Goal: Task Accomplishment & Management: Manage account settings

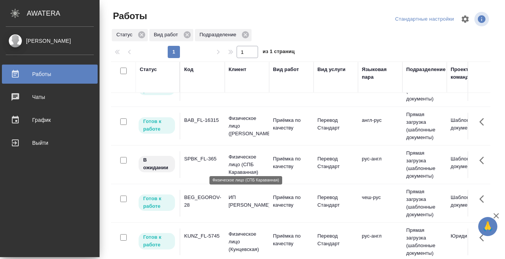
scroll to position [252, 0]
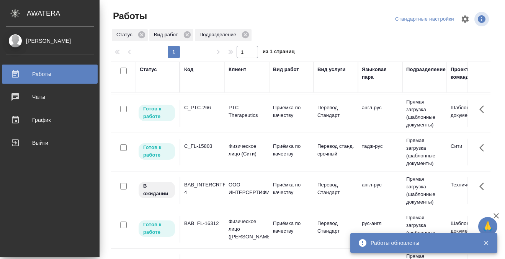
scroll to position [0, 0]
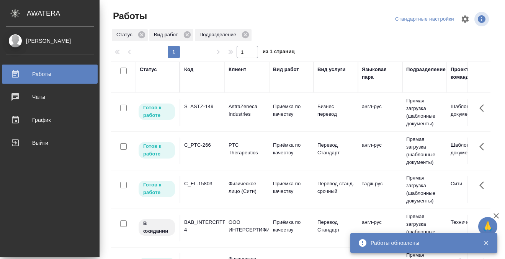
click at [200, 111] on div "C_PTC-266" at bounding box center [202, 107] width 37 height 8
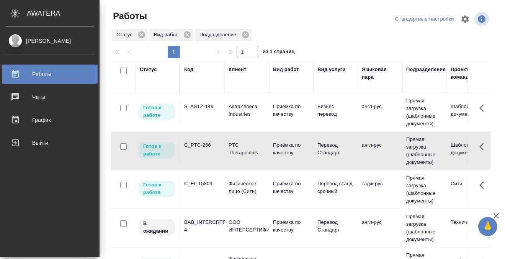
click at [200, 111] on div "C_PTC-266" at bounding box center [202, 107] width 37 height 8
click at [203, 111] on td "S_ASTZ-149" at bounding box center [202, 112] width 44 height 27
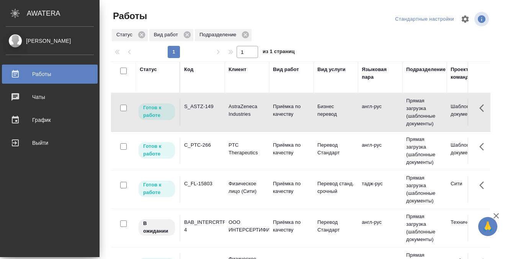
click at [203, 111] on td "S_ASTZ-149" at bounding box center [202, 112] width 44 height 27
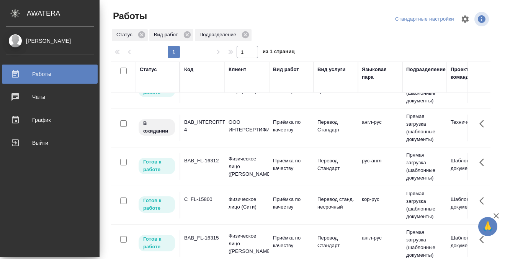
scroll to position [102, 0]
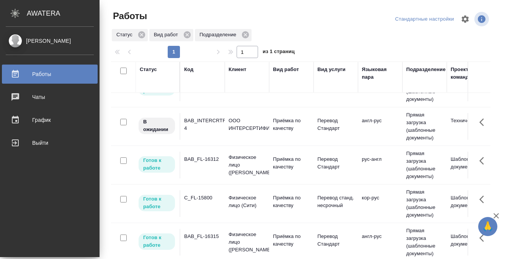
click at [214, 24] on td "BAB_FL-16312" at bounding box center [202, 10] width 44 height 27
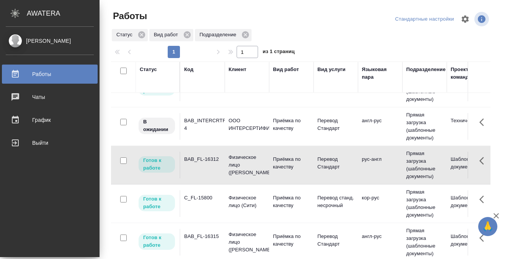
click at [214, 24] on td "BAB_FL-16312" at bounding box center [202, 10] width 44 height 27
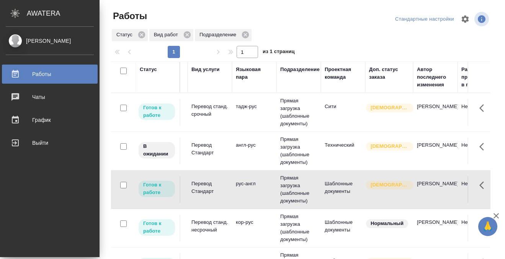
scroll to position [0, 0]
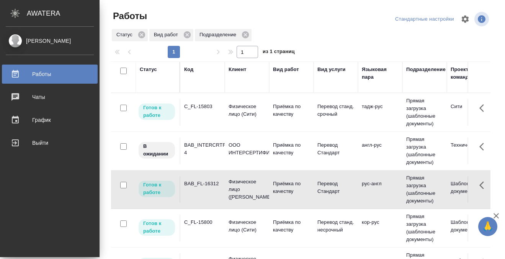
click at [210, 116] on td "C_FL-15803" at bounding box center [202, 112] width 44 height 27
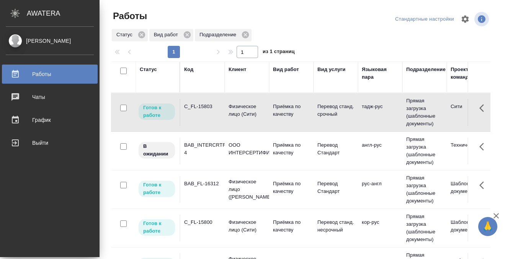
click at [210, 116] on td "C_FL-15803" at bounding box center [202, 112] width 44 height 27
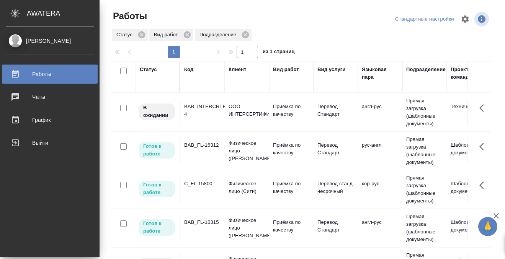
click at [202, 118] on div "C_FL-15800" at bounding box center [202, 110] width 37 height 15
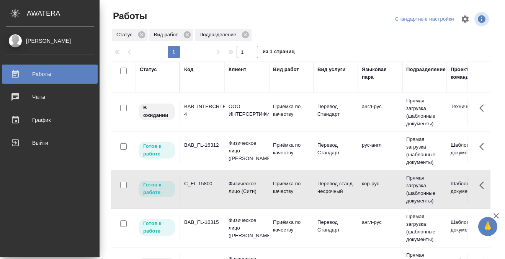
click at [202, 118] on div "C_FL-15800" at bounding box center [202, 110] width 37 height 15
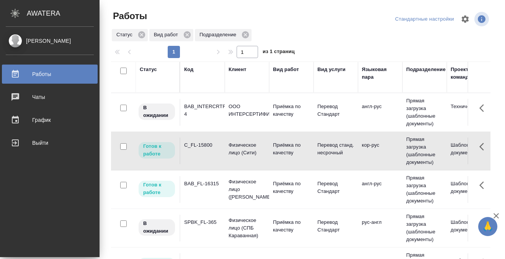
click at [186, 70] on div "Код" at bounding box center [188, 70] width 9 height 8
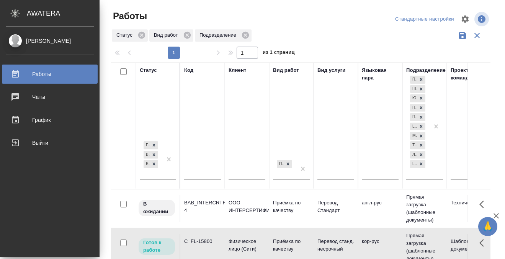
click at [190, 173] on input "text" at bounding box center [202, 175] width 37 height 10
paste input "SPB_K_FL"
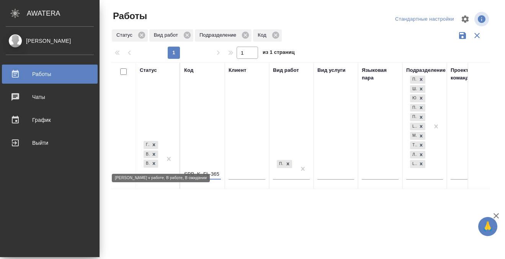
click at [152, 172] on div "Готов к работе В работе В ожидании" at bounding box center [151, 159] width 22 height 39
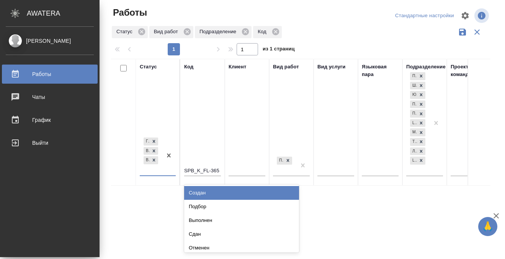
scroll to position [4, 0]
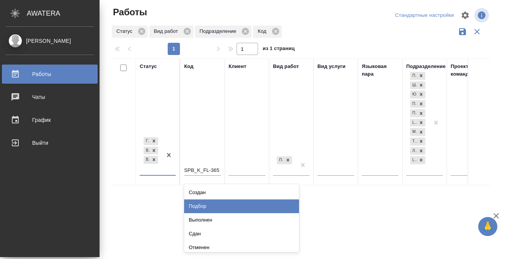
click at [193, 205] on div "Подбор" at bounding box center [241, 207] width 115 height 14
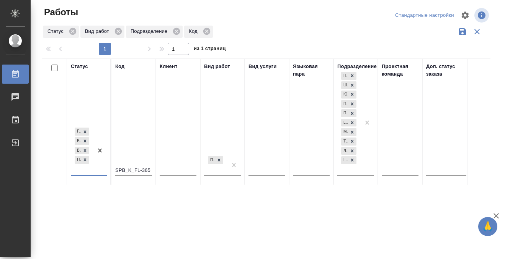
click at [129, 168] on input "SPB_K_FL-365" at bounding box center [133, 171] width 37 height 10
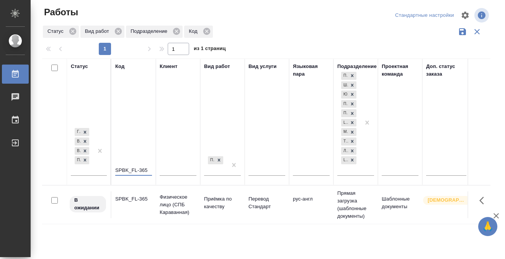
type input "SPBK_FL-365"
click at [120, 208] on td "SPBK_FL-365" at bounding box center [133, 205] width 44 height 27
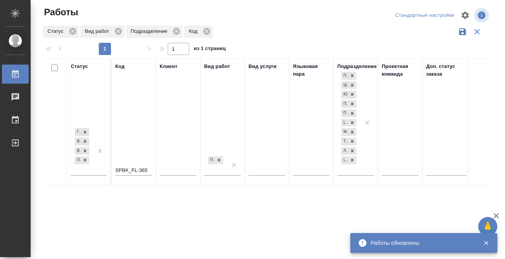
click at [16, 73] on icon at bounding box center [15, 74] width 7 height 8
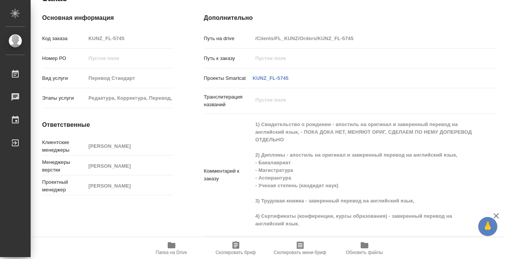
scroll to position [450, 0]
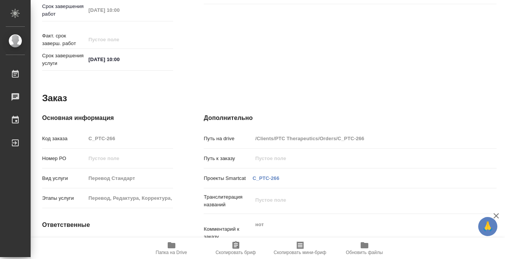
scroll to position [409, 0]
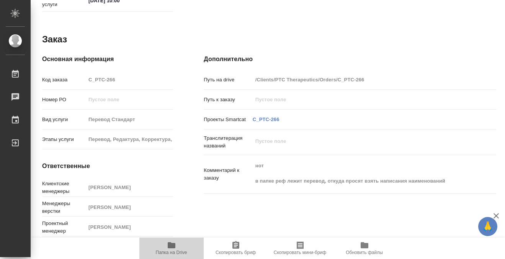
click at [169, 248] on icon "button" at bounding box center [172, 246] width 8 height 6
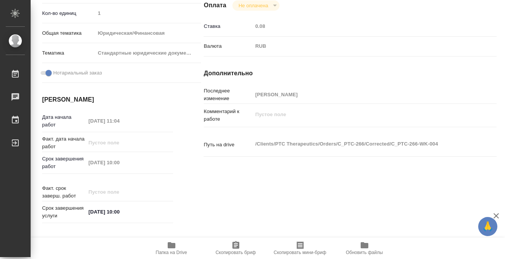
scroll to position [0, 0]
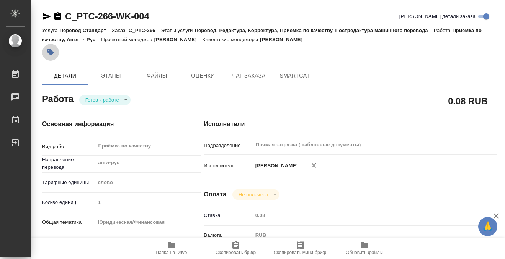
click at [48, 56] on icon "button" at bounding box center [51, 53] width 8 height 8
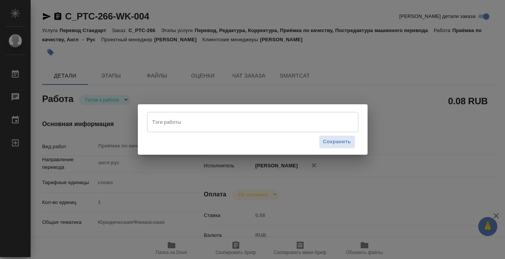
click at [167, 123] on input "Тэги работы" at bounding box center [245, 122] width 190 height 13
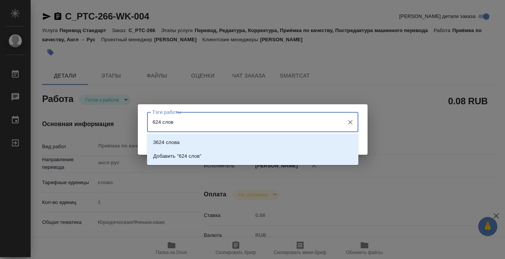
type input "624 слова"
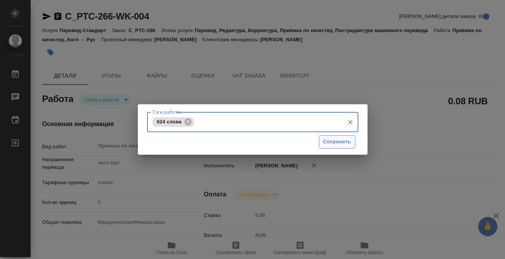
click at [336, 143] on span "Сохранить" at bounding box center [337, 142] width 28 height 9
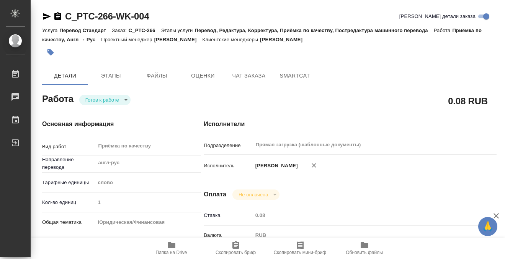
click at [119, 105] on body "🙏 .cls-1 fill:#fff; AWATERA Kobzeva Elizaveta Работы 0 Чаты График Выйти C_PTC-…" at bounding box center [252, 129] width 505 height 259
type input "readyForWork"
type input "англ-рус"
type input "5a8b1489cc6b4906c91bfd90"
type input "1"
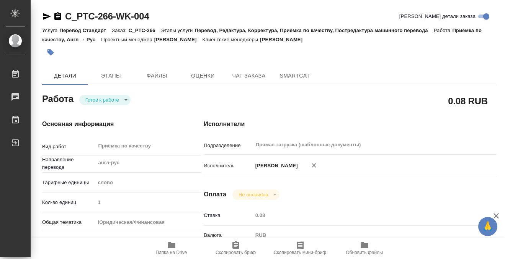
type input "yr-fn"
type input "5f647205b73bc97568ca66bf"
checkbox input "true"
type input "12.08.2025 11:04"
type input "[DATE] 10:00"
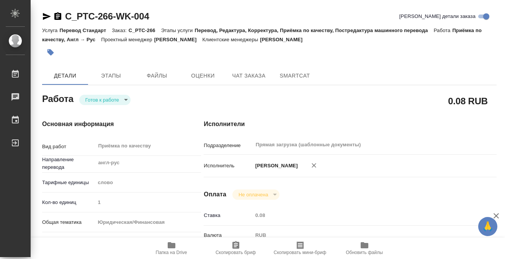
type input "[DATE] 10:00"
type input "Прямая загрузка (шаблонные документы)"
type input "notPayed"
type input "0.08"
type input "RUB"
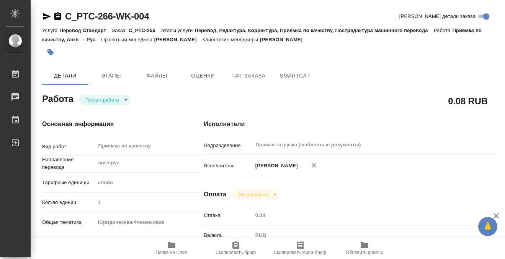
type input "[PERSON_NAME]"
type input "C_PTC-266"
type input "Перевод Стандарт"
type input "Перевод, Редактура, Корректура, Приёмка по качеству, Постредактура машинного пе…"
type input "Лямина Надежда"
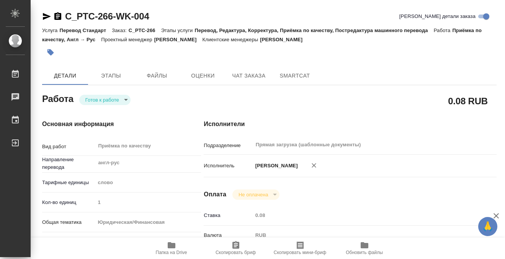
type input "Арсеньева Вера"
type input "/Clients/PTC Therapeutics/Orders/C_PTC-266"
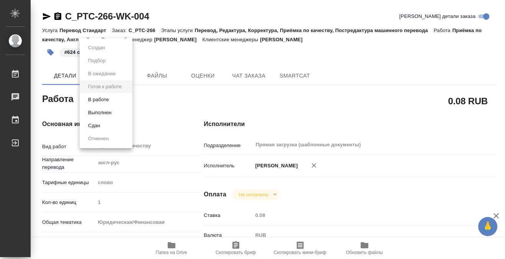
click at [114, 112] on li "Выполнен" at bounding box center [106, 112] width 53 height 13
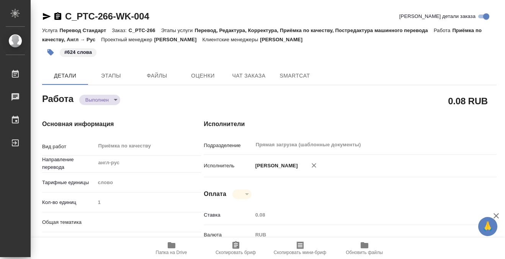
type textarea "x"
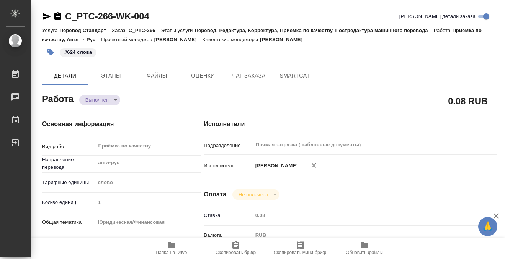
type textarea "x"
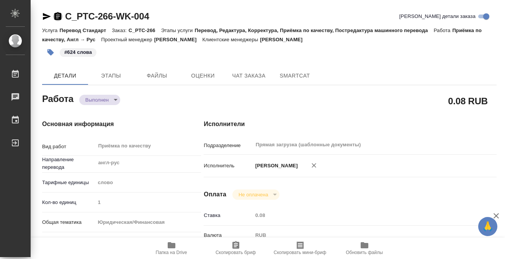
click at [58, 19] on icon "button" at bounding box center [57, 16] width 7 height 8
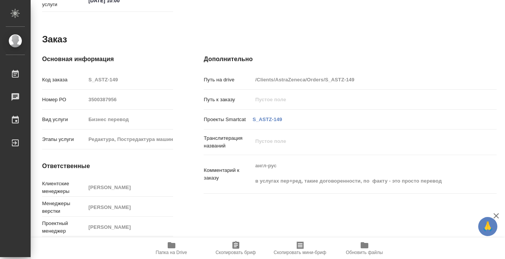
scroll to position [409, 0]
click at [170, 244] on icon "button" at bounding box center [172, 246] width 8 height 6
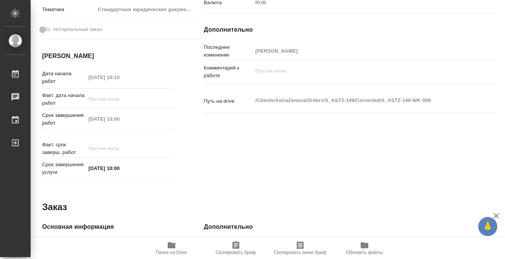
scroll to position [0, 0]
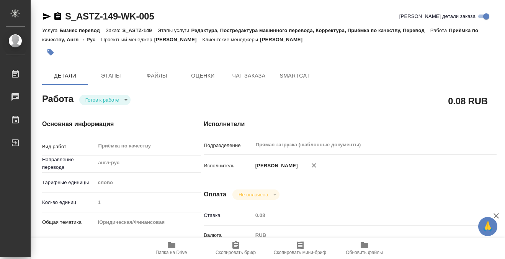
click at [49, 55] on icon "button" at bounding box center [51, 53] width 8 height 8
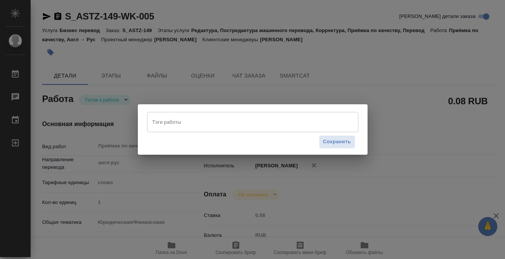
click at [220, 127] on input "Тэги работы" at bounding box center [245, 122] width 190 height 13
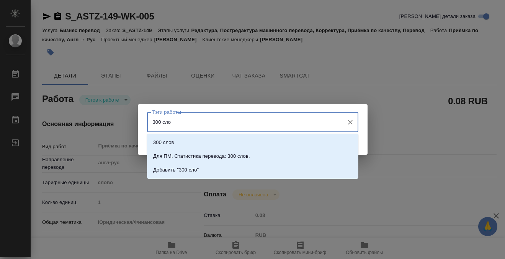
type input "300 слов"
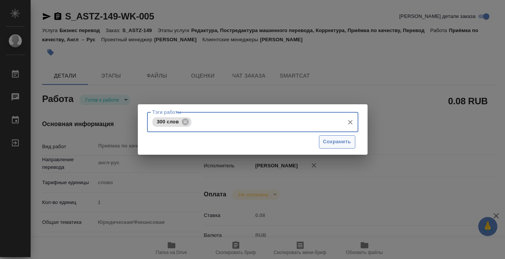
click at [348, 146] on span "Сохранить" at bounding box center [337, 142] width 28 height 9
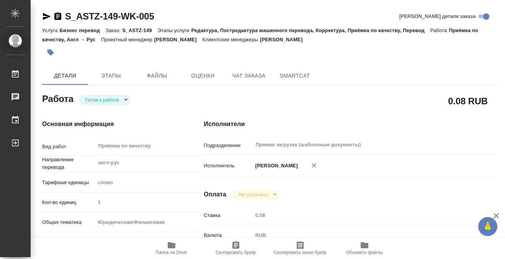
type input "readyForWork"
type input "англ-рус"
type input "5a8b1489cc6b4906c91bfd90"
type input "1"
type input "yr-fn"
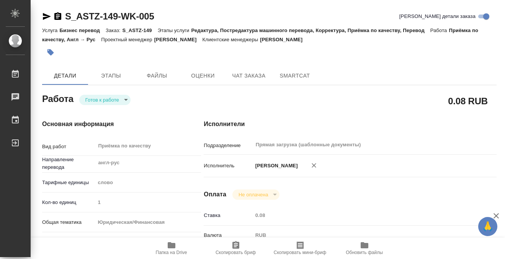
type input "5f647205b73bc97568ca66bf"
type input "12.08.2025 10:15"
type input "13.08.2025 10:00"
type input "Прямая загрузка (шаблонные документы)"
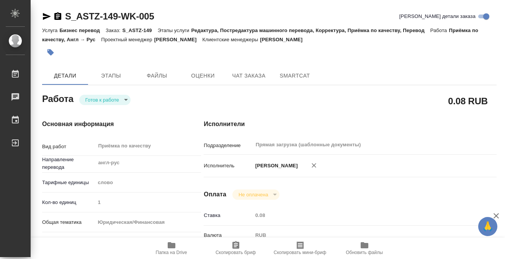
type input "notPayed"
type input "0.08"
type input "RUB"
type input "[PERSON_NAME]"
type input "S_ASTZ-149"
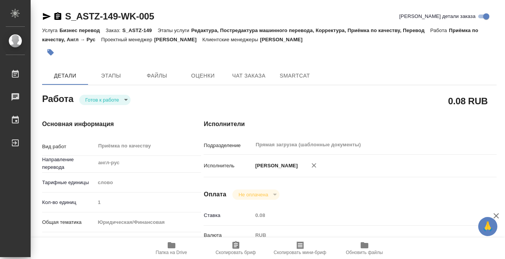
type input "3500387956"
type input "Бизнес перевод"
type input "Редактура, Постредактура машинного перевода, Корректура, Приёмка по качеству, П…"
type input "Усманова Ольга"
type input "Оксютович Ирина"
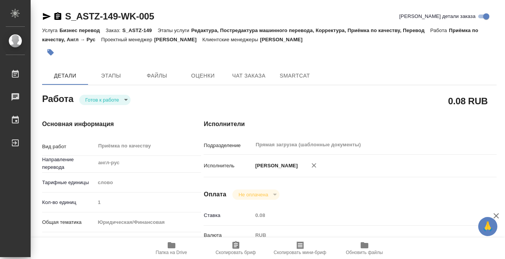
type input "/Clients/AstraZeneca/Orders/S_ASTZ-149"
click at [118, 104] on body "🙏 .cls-1 fill:#fff; AWATERA Kobzeva Elizaveta Работы 0 Чаты График Выйти S_ASTZ…" at bounding box center [252, 129] width 505 height 259
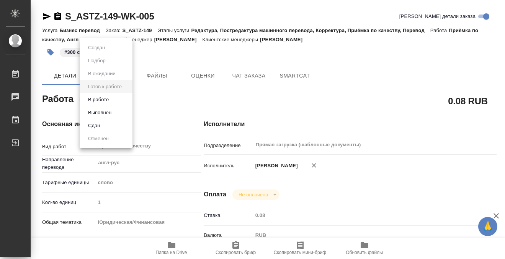
click at [107, 52] on button "Выполнен" at bounding box center [96, 48] width 21 height 8
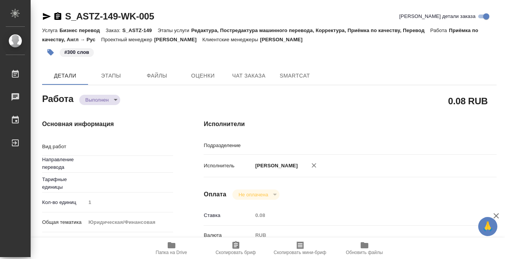
type input "англ-рус"
type textarea "x"
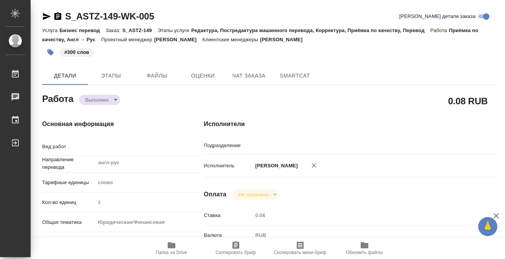
type textarea "Приёмка по качеству"
type textarea "x"
type input "Прямая загрузка (шаблонные документы)"
type textarea "x"
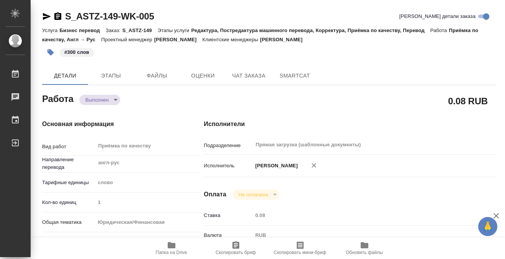
type textarea "x"
click at [59, 16] on icon "button" at bounding box center [57, 16] width 9 height 9
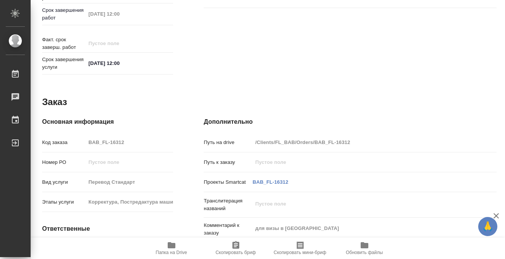
scroll to position [409, 0]
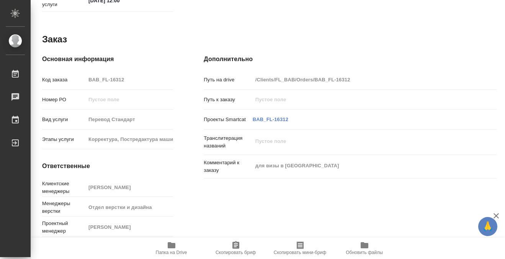
click at [177, 245] on span "Папка на Drive" at bounding box center [171, 248] width 55 height 15
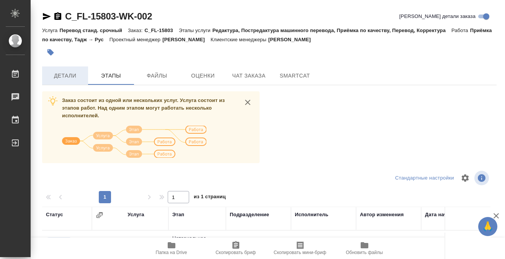
click at [83, 80] on span "Детали" at bounding box center [65, 76] width 37 height 10
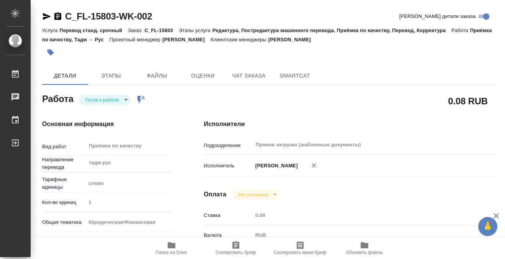
type textarea "x"
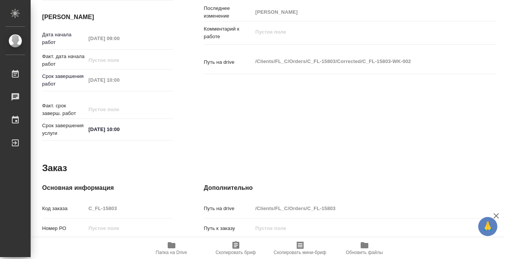
scroll to position [409, 0]
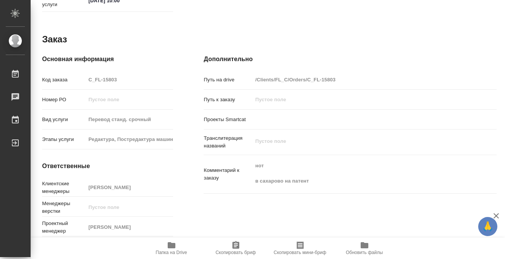
type textarea "x"
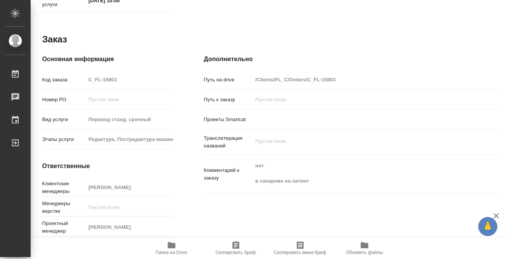
click at [175, 245] on icon "button" at bounding box center [171, 245] width 9 height 9
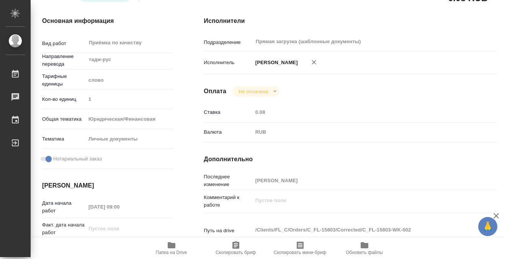
scroll to position [0, 0]
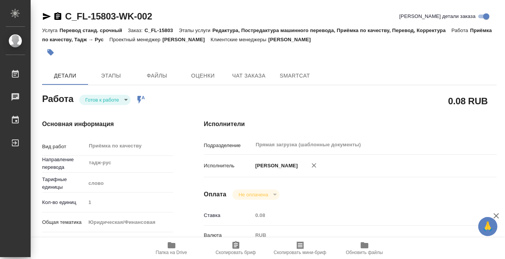
click at [59, 53] on div at bounding box center [193, 52] width 303 height 17
click at [50, 49] on icon "button" at bounding box center [51, 53] width 8 height 8
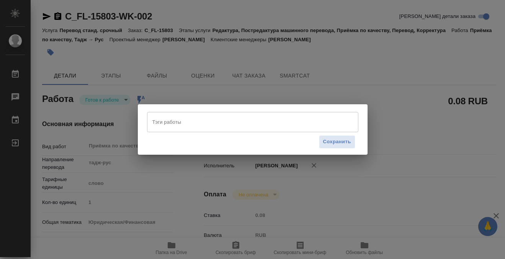
click at [205, 126] on input "Тэги работы" at bounding box center [245, 122] width 190 height 13
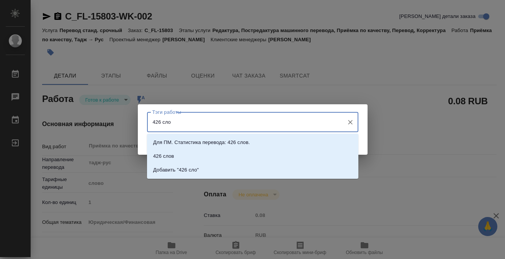
type input "426 слов"
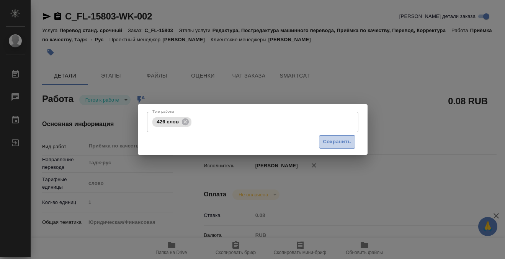
click at [346, 140] on span "Сохранить" at bounding box center [337, 142] width 28 height 9
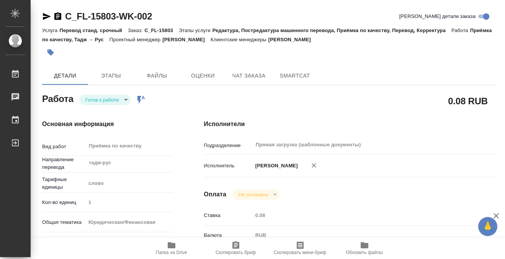
type input "readyForWork"
type textarea "Приёмка по качеству"
type textarea "x"
type input "тадж-рус"
type input "5a8b1489cc6b4906c91bfd90"
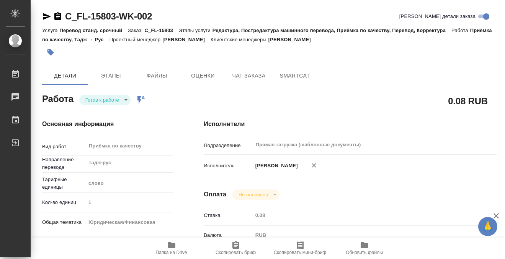
type input "1"
type input "yr-fn"
type input "5a8b8b956a9677013d343cfe"
checkbox input "true"
type input "13.08.2025 09:00"
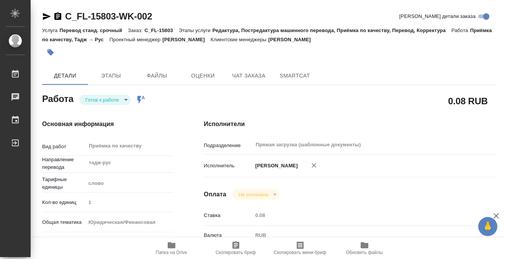
type input "13.08.2025 10:00"
type input "Прямая загрузка (шаблонные документы)"
type input "notPayed"
type input "0.08"
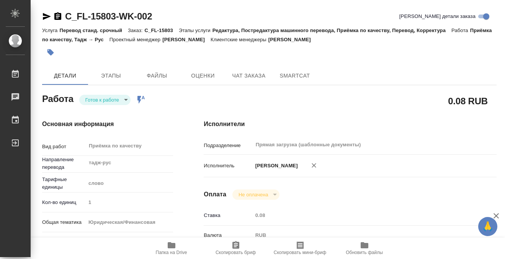
type input "RUB"
type input "[PERSON_NAME]"
type textarea "x"
type textarea "/Clients/FL_C/Orders/C_FL-15803/Corrected/C_FL-15803-WK-002"
type textarea "x"
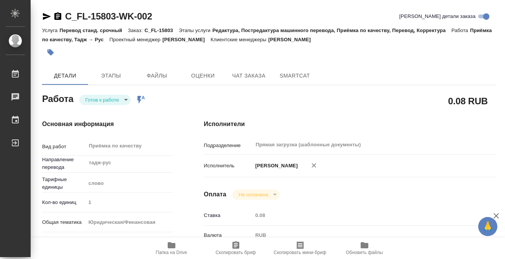
type input "C_FL-15803"
type input "Перевод станд. срочный"
type input "Редактура, Постредактура машинного перевода, Приёмка по качеству, Перевод, Корр…"
type input "Лямина Надежда"
type input "/Clients/FL_C/Orders/C_FL-15803"
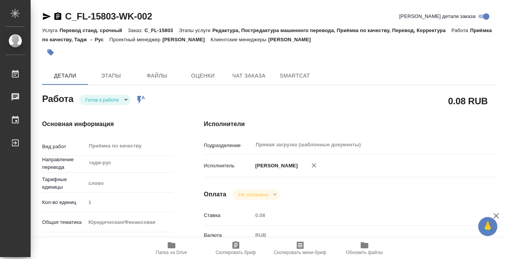
type textarea "x"
type textarea "нот в сахарово на патент"
type textarea "x"
click at [115, 98] on body "🙏 .cls-1 fill:#fff; AWATERA Kobzeva Elizaveta Работы 0 Чаты График Выйти C_FL-1…" at bounding box center [252, 129] width 505 height 259
type textarea "x"
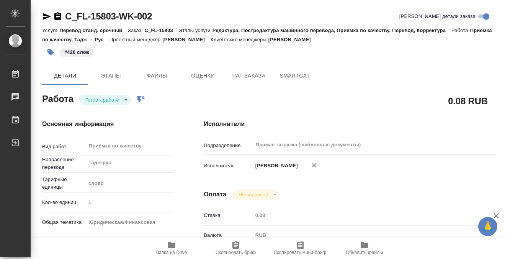
type textarea "x"
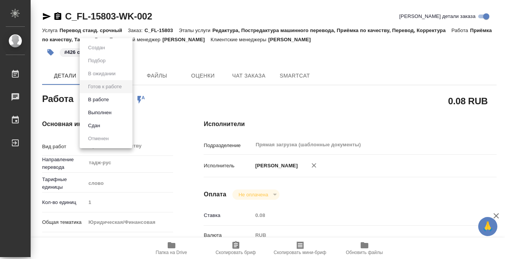
click at [114, 114] on li "Выполнен" at bounding box center [106, 112] width 53 height 13
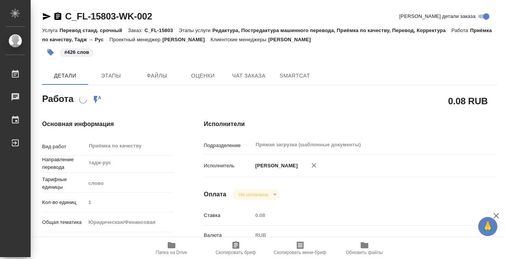
type textarea "x"
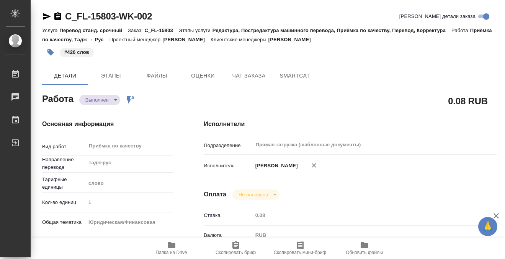
type textarea "x"
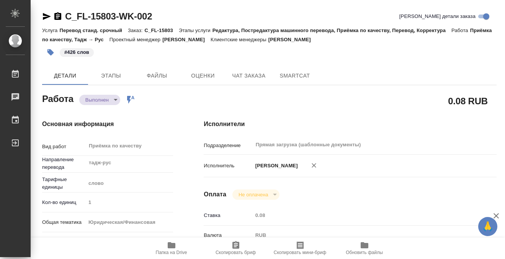
click at [57, 15] on icon "button" at bounding box center [57, 16] width 7 height 8
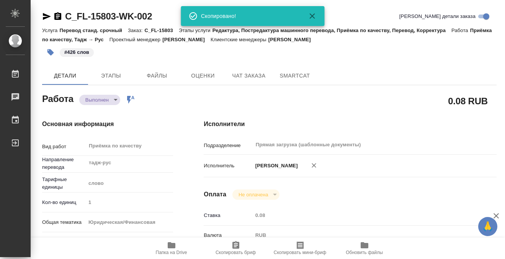
type textarea "x"
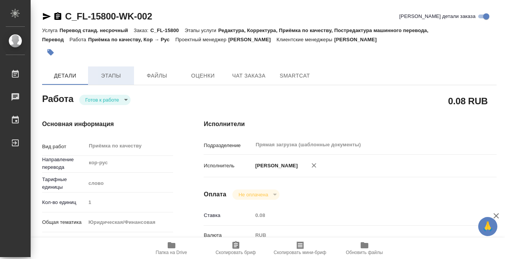
click at [124, 73] on span "Этапы" at bounding box center [111, 76] width 37 height 10
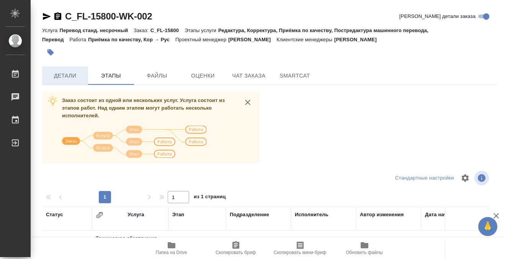
click at [61, 77] on span "Детали" at bounding box center [65, 76] width 37 height 10
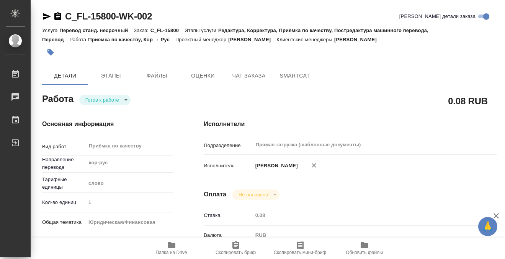
type textarea "x"
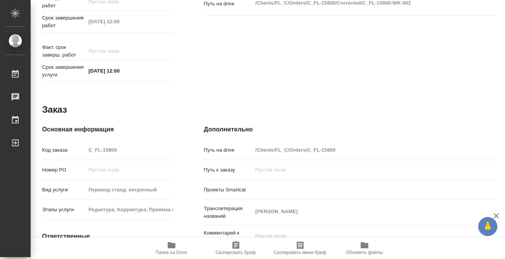
type textarea "x"
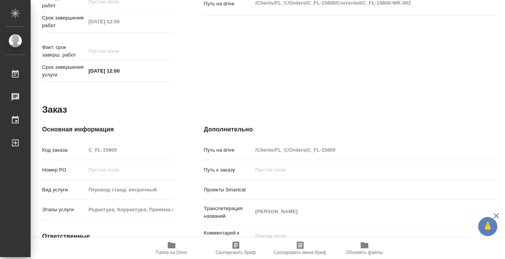
scroll to position [409, 0]
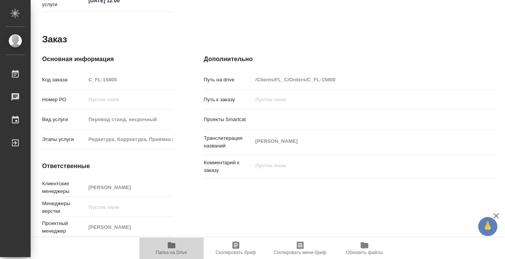
click at [174, 249] on icon "button" at bounding box center [171, 245] width 9 height 9
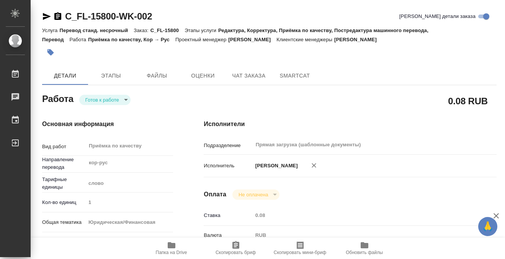
click at [60, 57] on div at bounding box center [193, 52] width 303 height 17
click at [50, 54] on icon "button" at bounding box center [50, 52] width 7 height 7
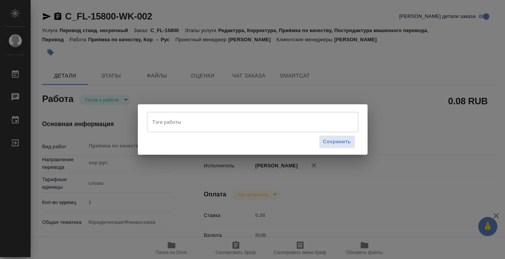
click at [165, 123] on input "Тэги работы" at bounding box center [245, 122] width 190 height 13
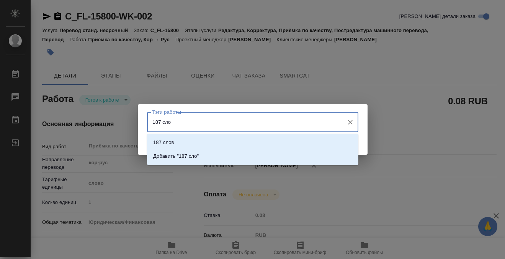
type input "187 слов"
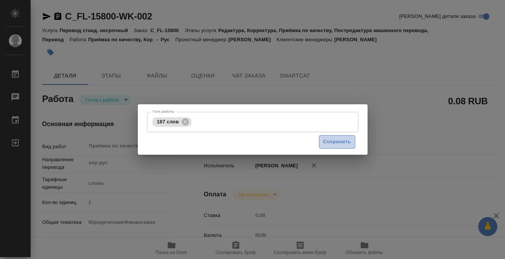
click at [337, 145] on span "Сохранить" at bounding box center [337, 142] width 28 height 9
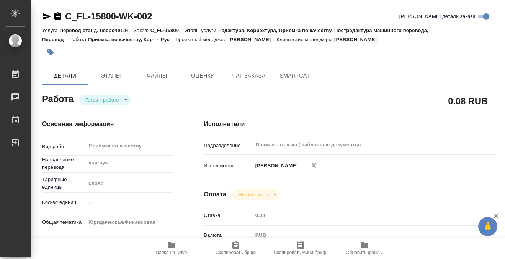
type input "readyForWork"
type textarea "Приёмка по качеству"
type textarea "x"
type input "кор-рус"
type input "5a8b1489cc6b4906c91bfd90"
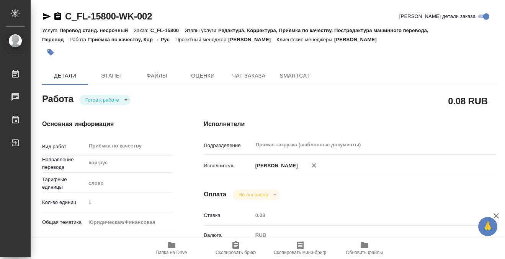
type input "1"
type input "yr-fn"
type input "5a8b8b956a9677013d343cfe"
checkbox input "true"
type input "12.08.2025 11:32"
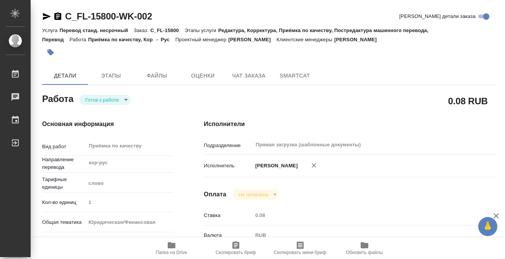
type input "13.08.2025 12:00"
type input "Прямая загрузка (шаблонные документы)"
type input "notPayed"
type input "0.08"
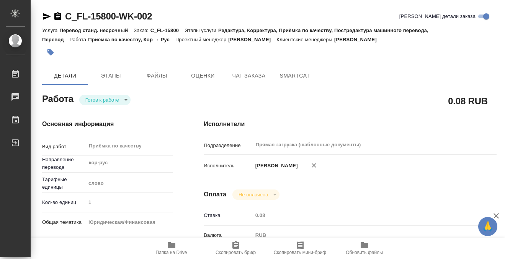
type input "RUB"
type input "[PERSON_NAME]"
type textarea "x"
type textarea "/Clients/FL_C/Orders/C_FL-15800/Corrected/C_FL-15800-WK-002"
type textarea "x"
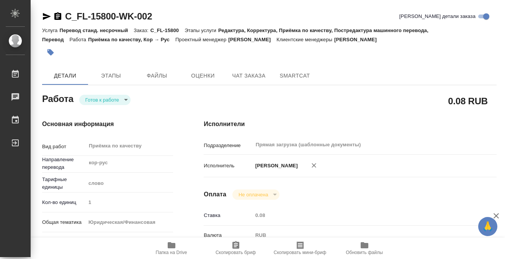
type input "C_FL-15800"
type input "Перевод станд. несрочный"
type input "Редактура, Корректура, Приёмка по качеству, Постредактура машинного перевода, П…"
type input "Димитриева Юлия"
type input "/Clients/FL_C/Orders/C_FL-15800"
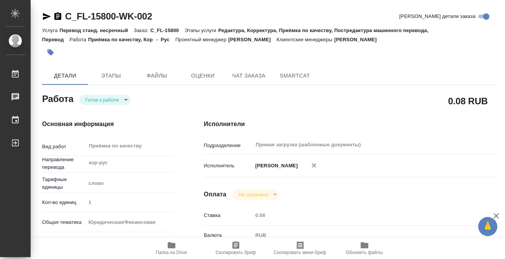
type textarea "ХАН ХЁННА"
type textarea "x"
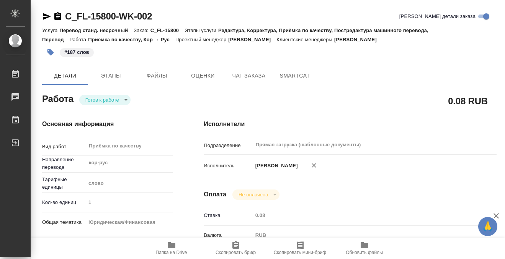
type textarea "x"
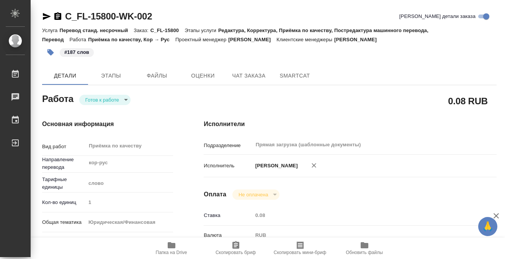
type textarea "x"
click at [99, 98] on body "🙏 .cls-1 fill:#fff; AWATERA Kobzeva Elizaveta Работы 0 Чаты График Выйти C_FL-1…" at bounding box center [252, 129] width 505 height 259
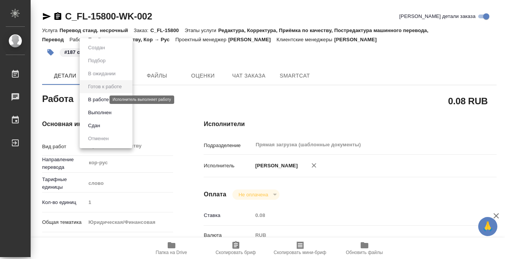
type textarea "x"
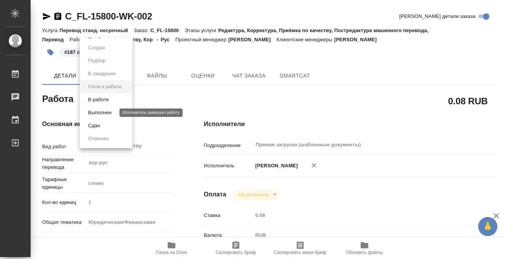
click at [102, 113] on button "Выполнен" at bounding box center [100, 113] width 28 height 8
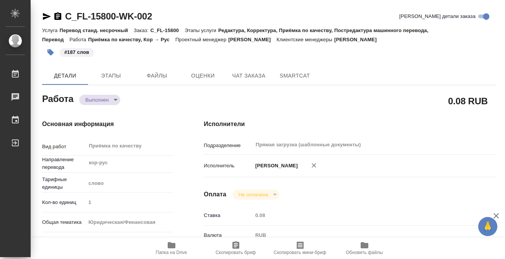
type textarea "x"
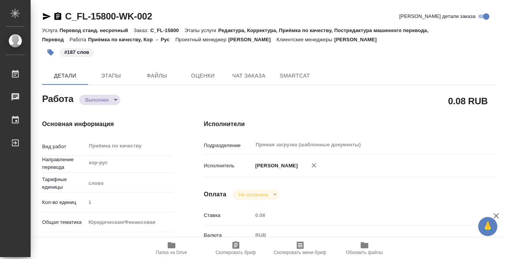
type textarea "x"
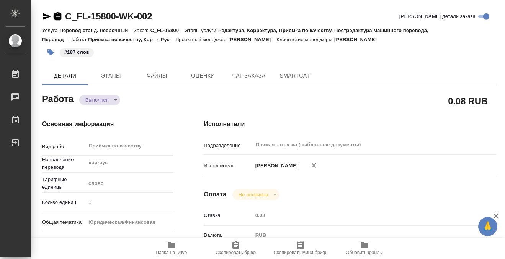
click at [58, 17] on icon "button" at bounding box center [57, 16] width 7 height 8
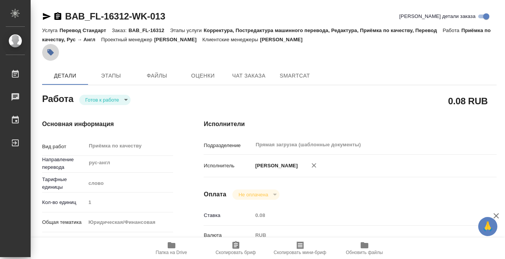
click at [52, 55] on icon "button" at bounding box center [51, 53] width 8 height 8
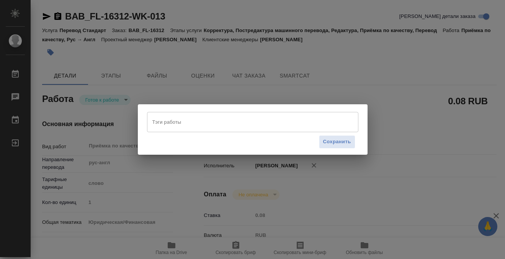
click at [204, 120] on input "Тэги работы" at bounding box center [245, 122] width 190 height 13
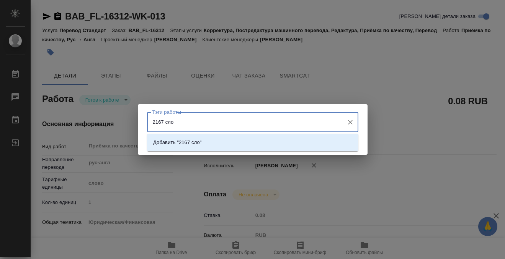
type input "2167 слов"
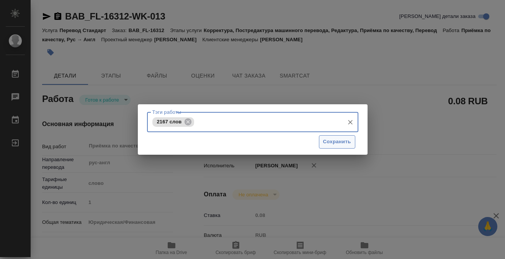
click at [352, 140] on button "Сохранить" at bounding box center [337, 141] width 36 height 13
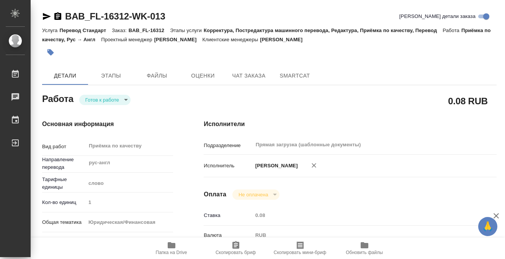
type input "readyForWork"
type input "рус-англ"
type input "5a8b1489cc6b4906c91bfd90"
type input "1"
type input "yr-fn"
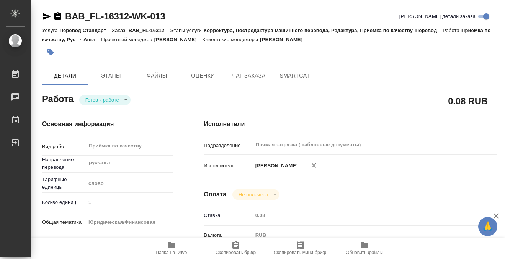
type input "5a8b8b956a9677013d343cfe"
checkbox input "true"
type input "11.08.2025 15:08"
type input "13.08.2025 12:00"
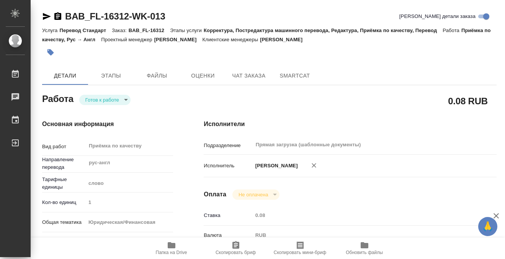
type input "Прямая загрузка (шаблонные документы)"
type input "notPayed"
type input "0.08"
type input "RUB"
type input "[PERSON_NAME]"
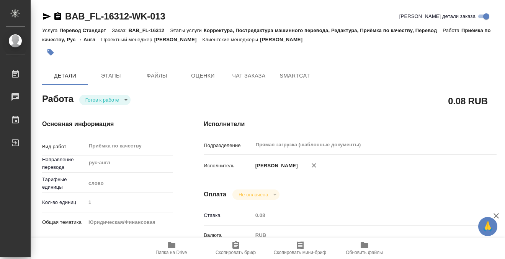
type input "BAB_FL-16312"
type input "Перевод Стандарт"
type input "Корректура, Постредактура машинного перевода, Редактура, Приёмка по качеству, П…"
type input "Голубев Дмитрий"
type input "Отдел верстки и дизайна"
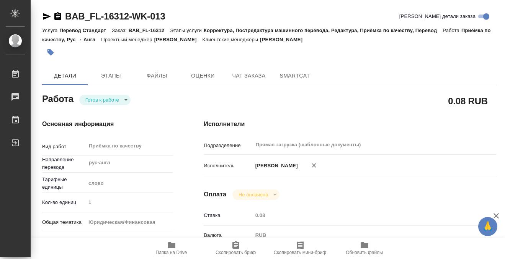
type input "/Clients/FL_BAB/Orders/BAB_FL-16312"
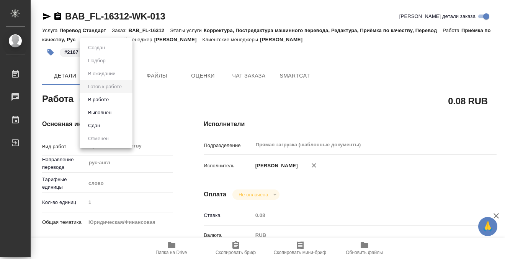
click at [123, 102] on body "🙏 .cls-1 fill:#fff; AWATERA Kobzeva Elizaveta Работы 0 Чаты График Выйти BAB_FL…" at bounding box center [252, 129] width 505 height 259
click at [121, 114] on li "Выполнен" at bounding box center [106, 112] width 53 height 13
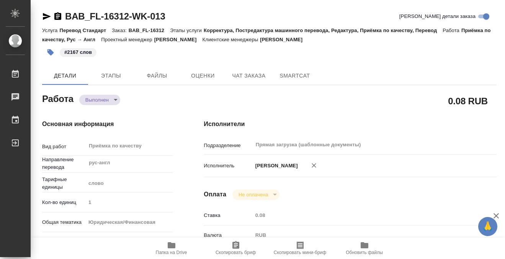
type textarea "x"
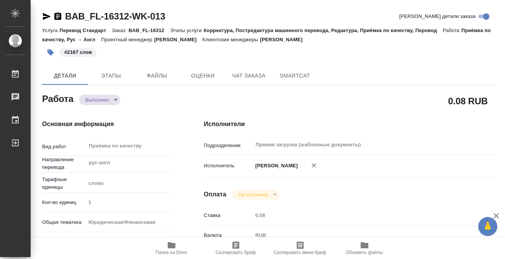
type textarea "x"
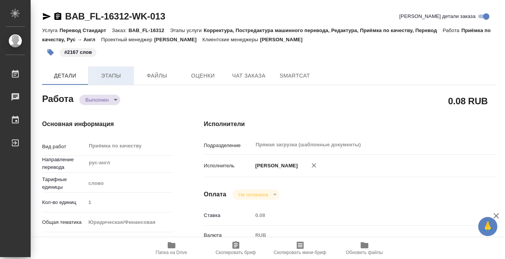
click at [108, 77] on span "Этапы" at bounding box center [111, 76] width 37 height 10
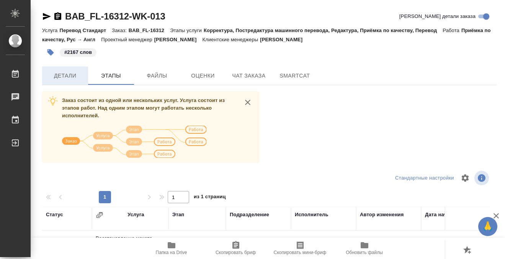
click at [72, 73] on span "Детали" at bounding box center [65, 76] width 37 height 10
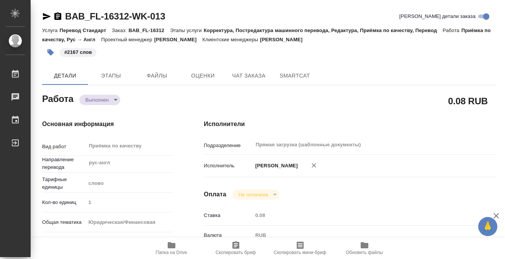
type textarea "x"
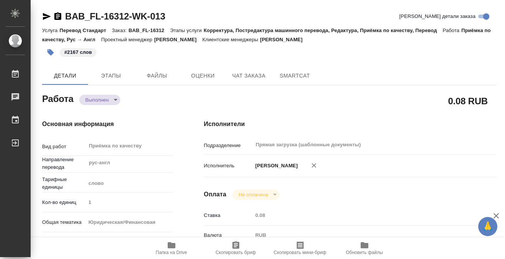
type textarea "x"
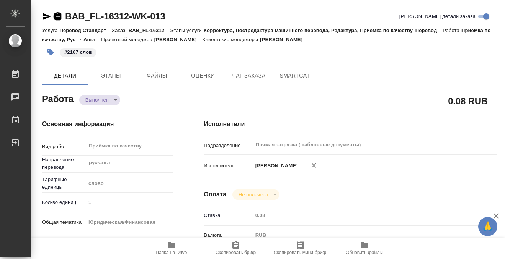
click at [60, 17] on icon "button" at bounding box center [57, 16] width 7 height 8
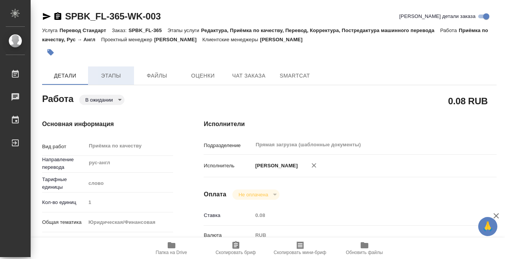
click at [103, 70] on button "Этапы" at bounding box center [111, 76] width 46 height 18
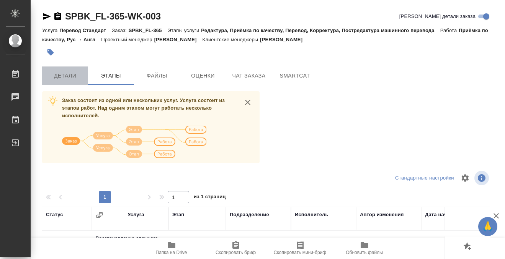
click at [70, 76] on span "Детали" at bounding box center [65, 76] width 37 height 10
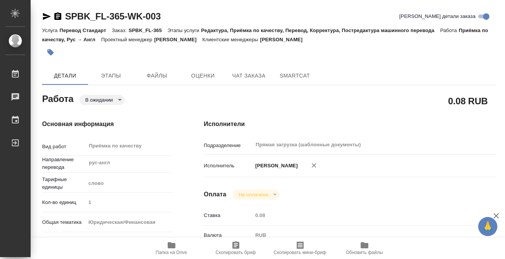
type textarea "x"
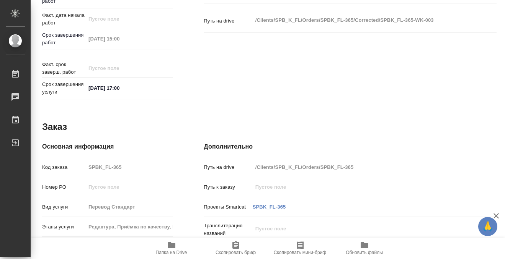
scroll to position [409, 0]
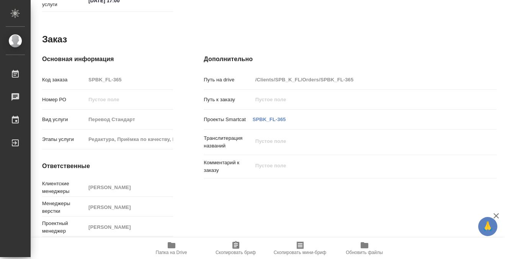
click at [174, 247] on icon "button" at bounding box center [172, 246] width 8 height 6
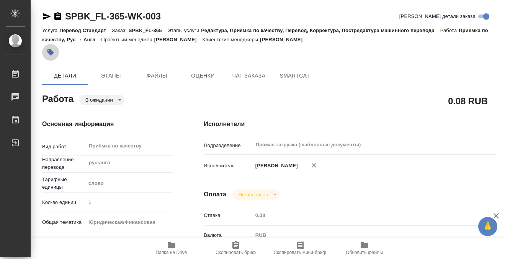
click at [45, 52] on button "button" at bounding box center [50, 52] width 17 height 17
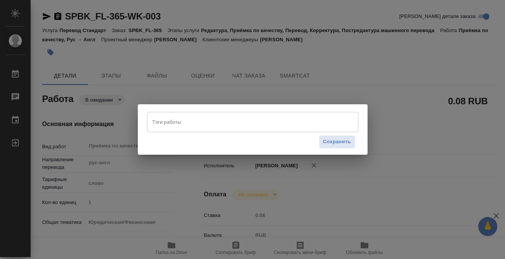
click at [215, 120] on input "Тэги работы" at bounding box center [245, 122] width 190 height 13
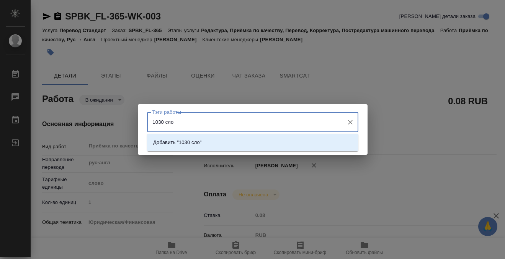
type input "1030 слов"
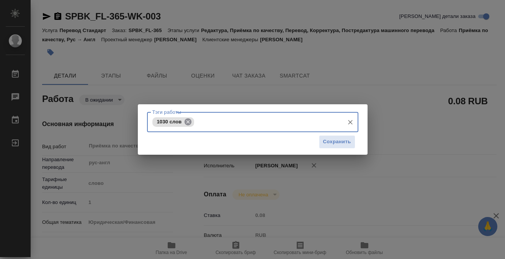
click at [187, 120] on icon at bounding box center [187, 121] width 7 height 7
click at [185, 126] on input "Тэги работы" at bounding box center [245, 122] width 190 height 13
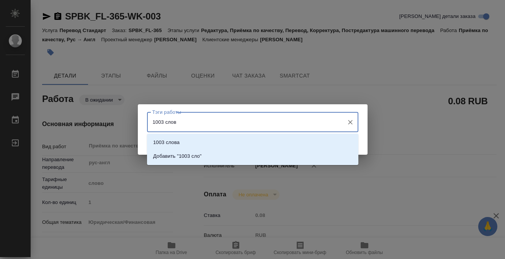
type input "1003 слова"
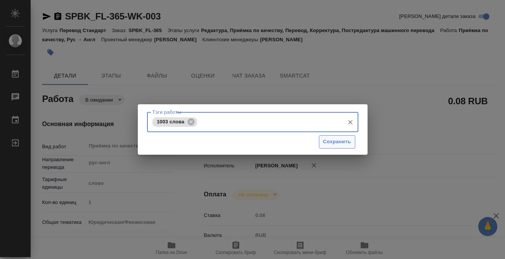
click at [330, 144] on span "Сохранить" at bounding box center [337, 142] width 28 height 9
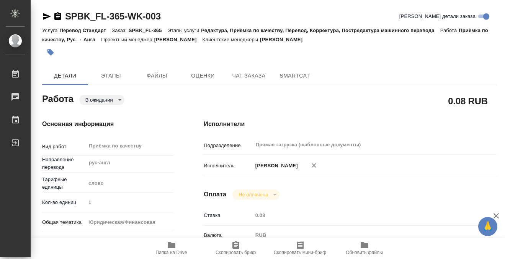
type input "pending"
type textarea "Приёмка по качеству"
type textarea "x"
type input "рус-англ"
type input "5a8b1489cc6b4906c91bfd90"
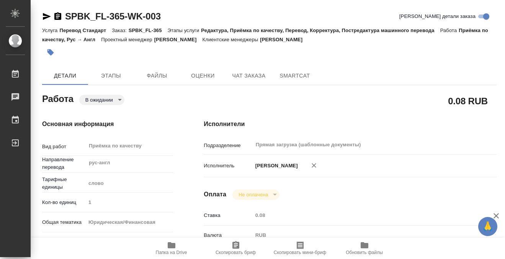
type input "1"
type input "yr-fn"
type input "5a8b8b956a9677013d343cfe"
checkbox input "true"
type input "[DATE] 13:33"
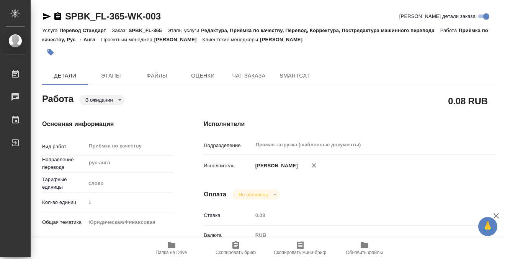
type input "[DATE] 15:00"
type input "[DATE] 17:00"
type input "Прямая загрузка (шаблонные документы)"
type input "notPayed"
type input "0.08"
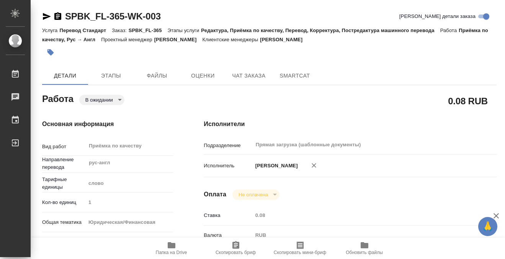
type input "RUB"
type input "[PERSON_NAME]"
type textarea "x"
type textarea "/Clients/SPB_K_FL/Orders/SPBK_FL-365/Corrected/SPBK_FL-365-WK-003"
type textarea "x"
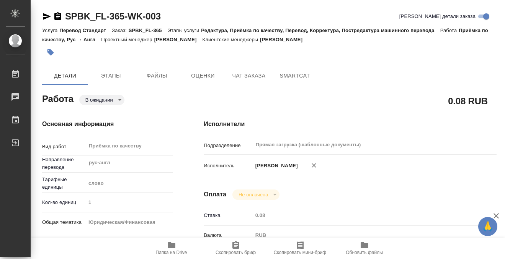
type input "SPBK_FL-365"
type input "Перевод Стандарт"
type input "Редактура, Приёмка по качеству, Перевод, Корректура, Постредактура машинного пе…"
type input "[PERSON_NAME]"
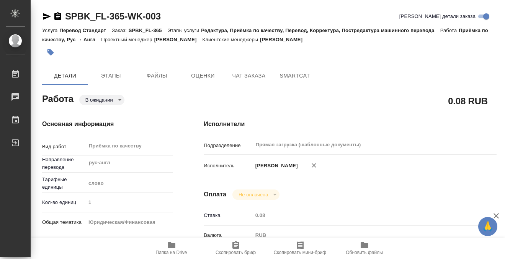
type input "/Clients/SPB_K_FL/Orders/SPBK_FL-365"
type textarea "x"
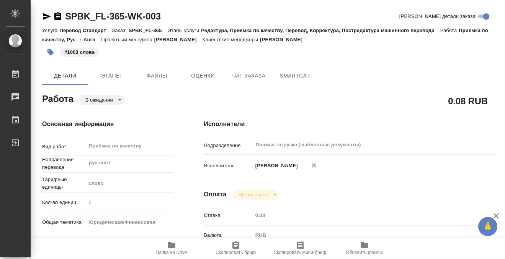
type textarea "x"
click at [117, 98] on body "🙏 .cls-1 fill:#fff; AWATERA Kobzeva [PERSON_NAME] 0 Чаты График Выйти SPBK_FL-3…" at bounding box center [252, 129] width 505 height 259
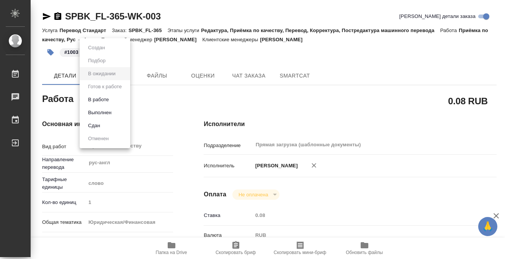
type textarea "x"
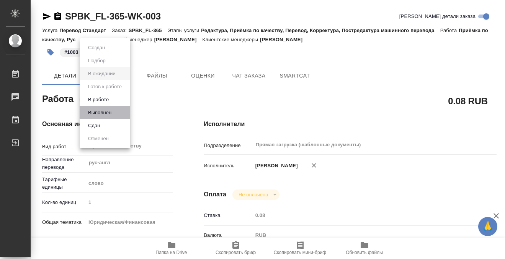
click at [116, 109] on li "Выполнен" at bounding box center [105, 112] width 51 height 13
type textarea "x"
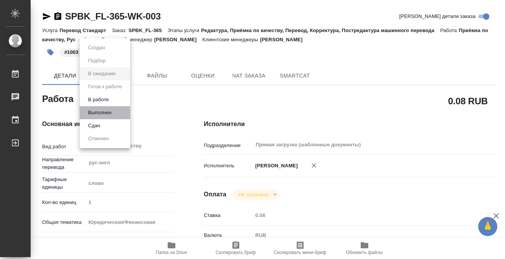
type textarea "x"
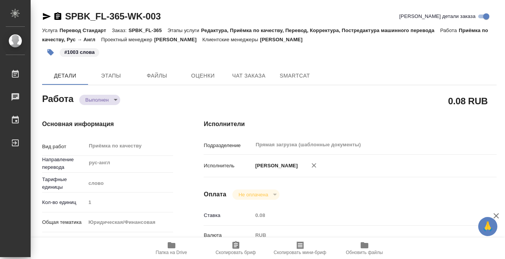
type textarea "x"
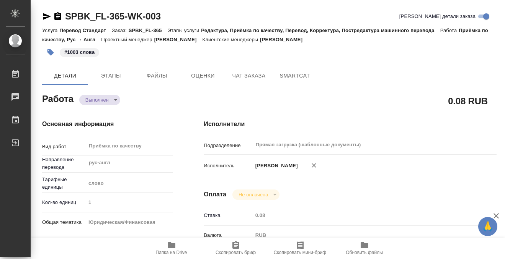
type textarea "x"
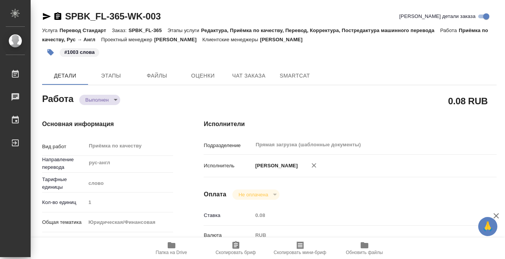
type textarea "x"
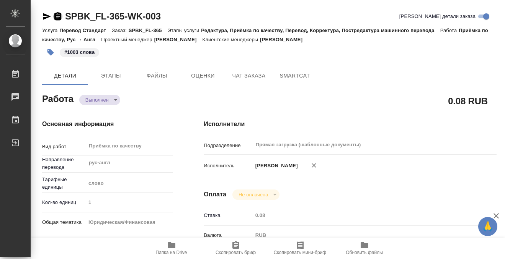
click at [57, 14] on icon "button" at bounding box center [57, 16] width 7 height 8
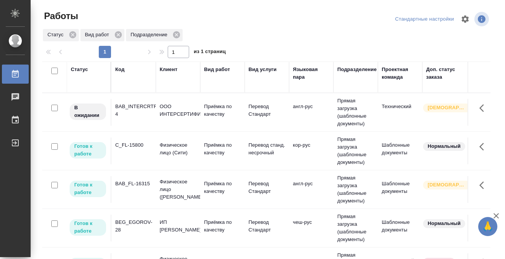
click at [137, 118] on div "BEG_EGOROV-28" at bounding box center [133, 110] width 37 height 15
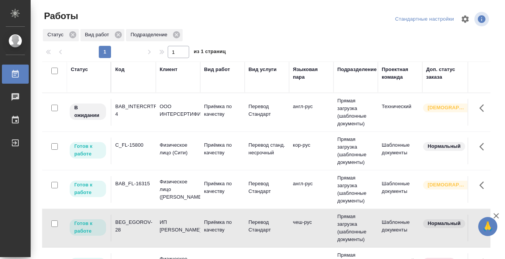
click at [137, 118] on div "BEG_EGOROV-28" at bounding box center [133, 110] width 37 height 15
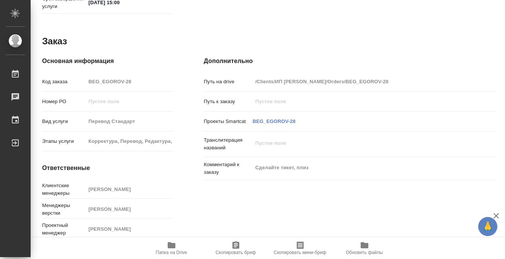
scroll to position [409, 0]
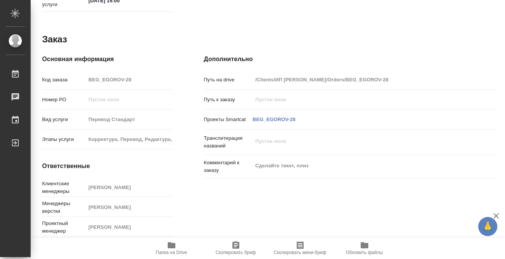
click at [169, 249] on icon "button" at bounding box center [171, 245] width 9 height 9
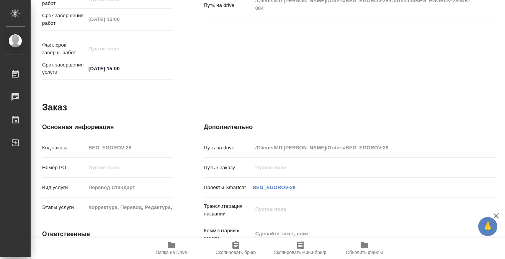
scroll to position [378, 0]
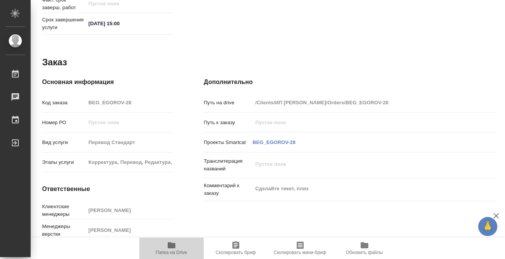
click at [167, 246] on icon "button" at bounding box center [171, 245] width 9 height 9
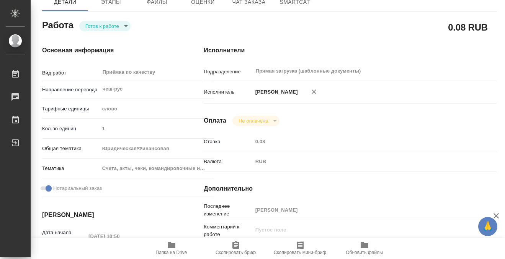
scroll to position [0, 0]
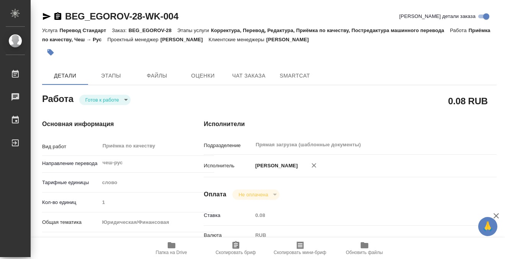
click at [49, 48] on button "button" at bounding box center [50, 52] width 17 height 17
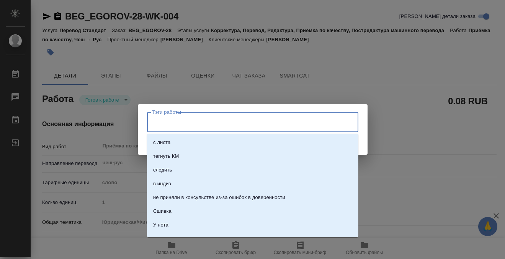
click at [205, 120] on input "Тэги работы" at bounding box center [245, 122] width 190 height 13
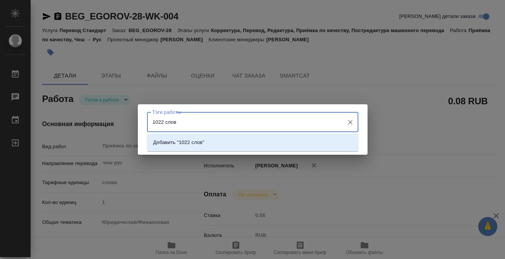
type input "1022 слова"
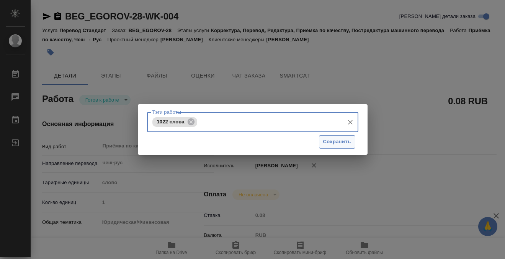
click at [328, 142] on span "Сохранить" at bounding box center [337, 142] width 28 height 9
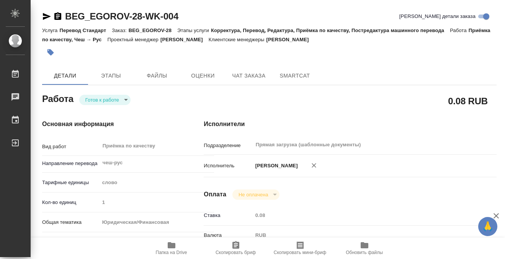
click at [106, 101] on div "Тэги работы 1022 слова Тэги работы Сохранить" at bounding box center [252, 129] width 505 height 259
type input "readyForWork"
type input "чеш-рус"
type input "5a8b1489cc6b4906c91bfd90"
type input "1"
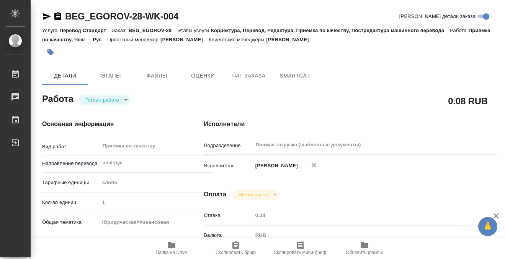
type input "yr-fn"
type input "5f647205b73bc97568ca66c0"
checkbox input "true"
type input "[DATE] 10:50"
type input "[DATE] 15:00"
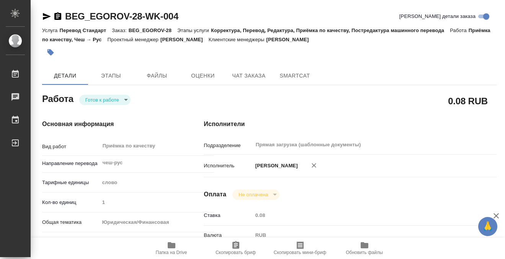
type input "[DATE] 15:00"
type input "Прямая загрузка (шаблонные документы)"
type input "notPayed"
type input "0.08"
type input "RUB"
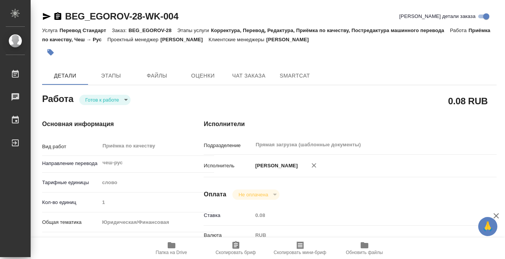
type input "[PERSON_NAME]"
type input "BEG_EGOROV-28"
type input "Перевод Стандарт"
type input "Корректура, Перевод, Редактура, Приёмка по качеству, Постредактура машинного пе…"
type input "Зайцева Светлана"
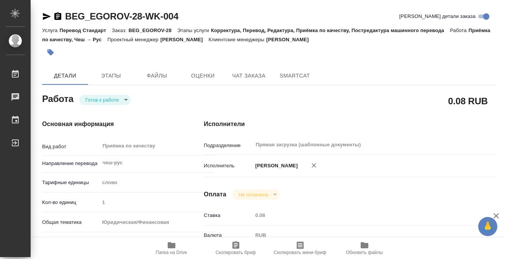
type input "[PERSON_NAME]"
type input "/Clients/ИП Егоров Евгений Степанович/Orders/BEG_EGOROV-28"
click at [112, 101] on body "🙏 .cls-1 fill:#fff; AWATERA Kobzeva Elizaveta Работы 0 Чаты График Выйти BEG_EG…" at bounding box center [252, 129] width 505 height 259
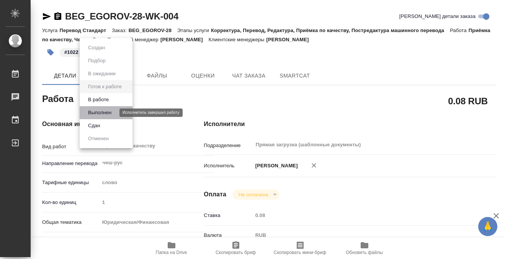
click at [112, 114] on button "Выполнен" at bounding box center [100, 113] width 28 height 8
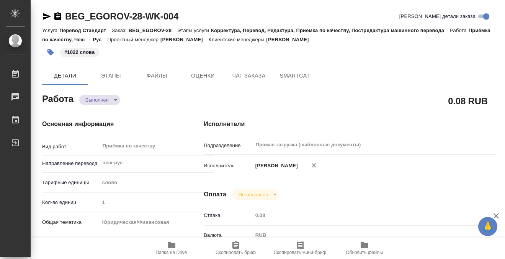
type textarea "x"
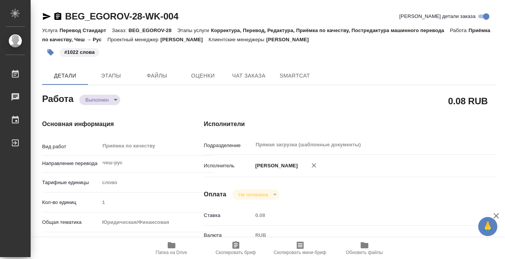
type textarea "x"
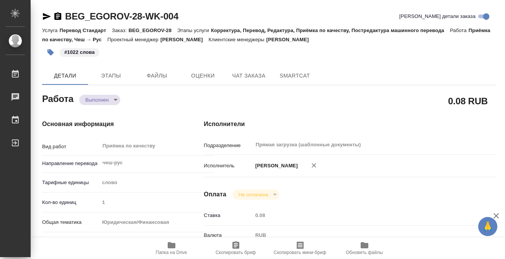
click at [59, 14] on icon "button" at bounding box center [57, 16] width 7 height 8
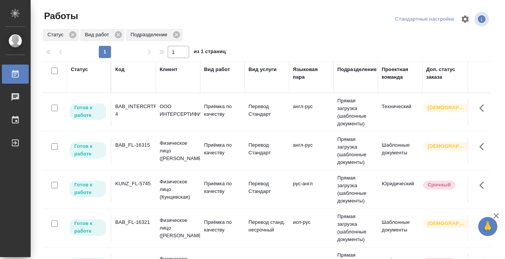
click at [153, 116] on td "BAB_INTERCRTF-4" at bounding box center [133, 112] width 44 height 27
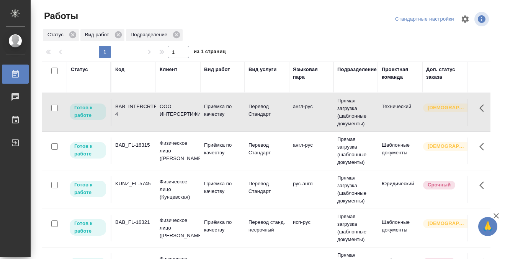
click at [153, 116] on td "BAB_INTERCRTF-4" at bounding box center [133, 112] width 44 height 27
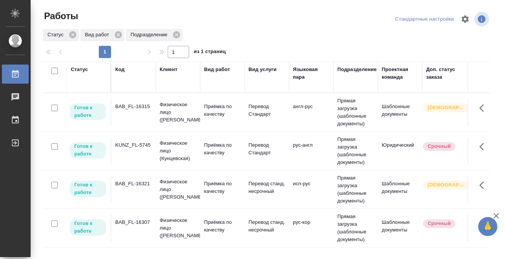
click at [136, 117] on td "BAB_FL-16315" at bounding box center [133, 112] width 44 height 27
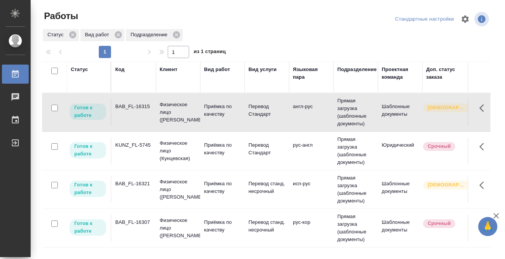
click at [136, 117] on td "BAB_FL-16315" at bounding box center [133, 112] width 44 height 27
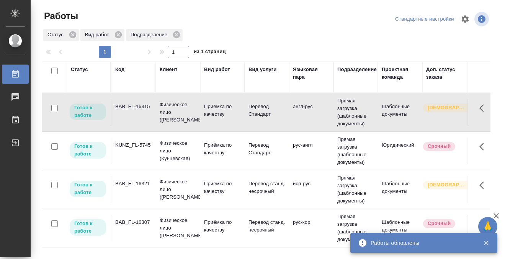
click at [153, 126] on td "KUNZ_FL-5745" at bounding box center [133, 112] width 44 height 27
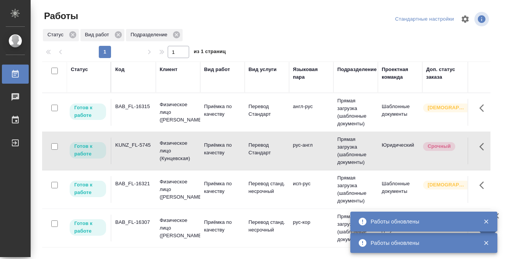
click at [142, 126] on td "BAB_FL-16321" at bounding box center [133, 112] width 44 height 27
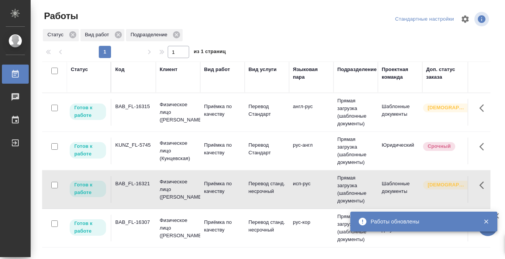
click at [142, 126] on td "BAB_FL-16321" at bounding box center [133, 112] width 44 height 27
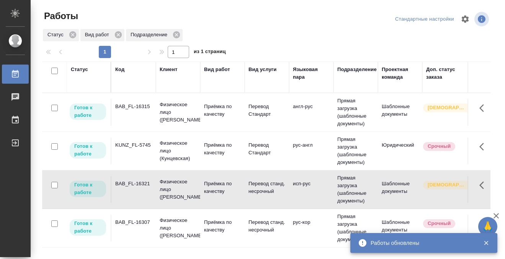
click at [138, 111] on div "BAB_FL-16307" at bounding box center [133, 107] width 37 height 8
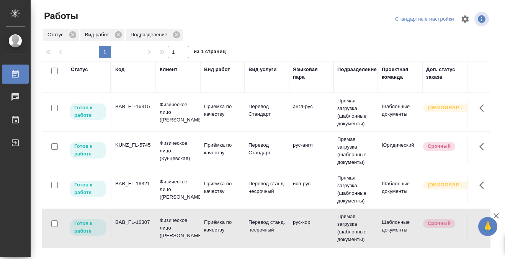
click at [138, 111] on div "BAB_FL-16307" at bounding box center [133, 107] width 37 height 8
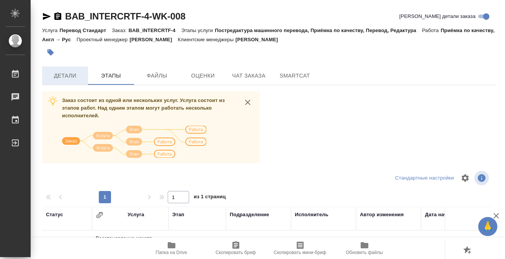
click at [64, 72] on span "Детали" at bounding box center [65, 76] width 37 height 10
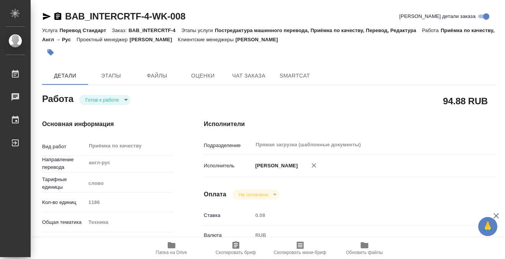
type textarea "x"
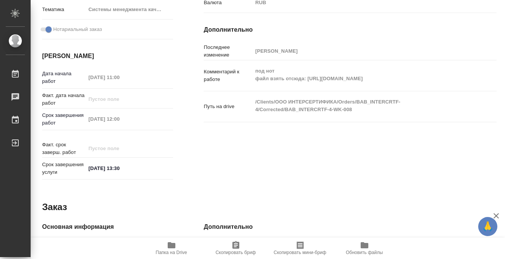
scroll to position [232, 0]
type textarea "x"
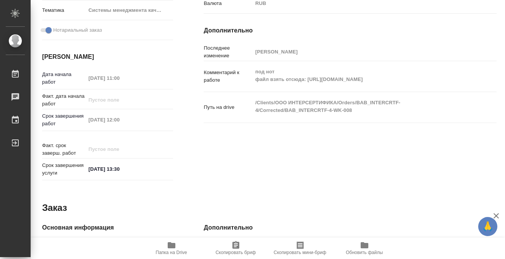
type textarea "x"
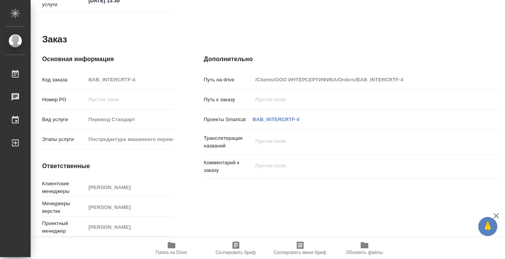
scroll to position [409, 0]
click at [168, 249] on icon "button" at bounding box center [171, 245] width 9 height 9
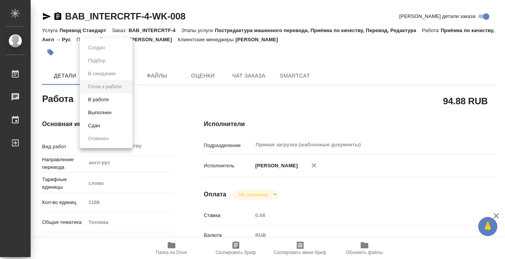
click at [124, 101] on body "🙏 .cls-1 fill:#fff; AWATERA Kobzeva Elizaveta Работы 0 Чаты График Выйти BAB_IN…" at bounding box center [252, 129] width 505 height 259
click at [114, 113] on li "Выполнен" at bounding box center [106, 112] width 53 height 13
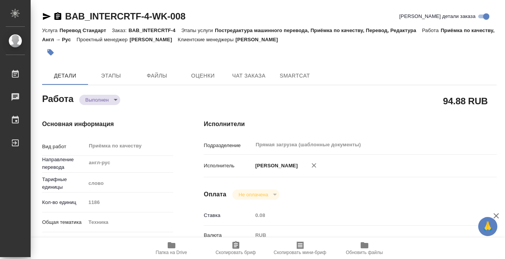
type textarea "x"
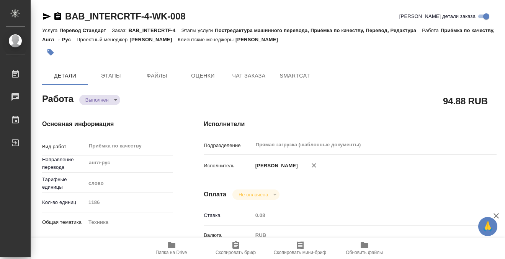
type textarea "x"
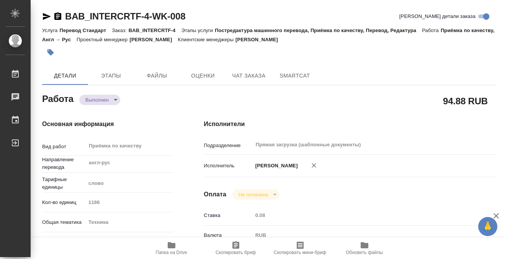
type textarea "x"
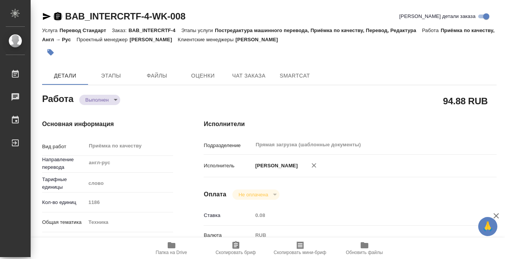
click at [55, 16] on icon "button" at bounding box center [57, 16] width 7 height 8
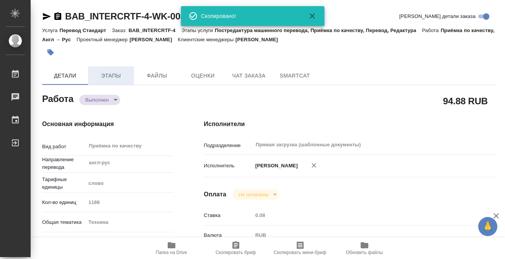
click at [121, 75] on span "Этапы" at bounding box center [111, 76] width 37 height 10
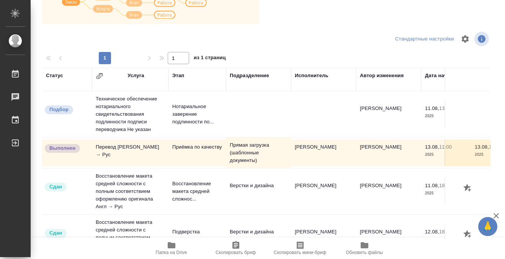
scroll to position [95, 0]
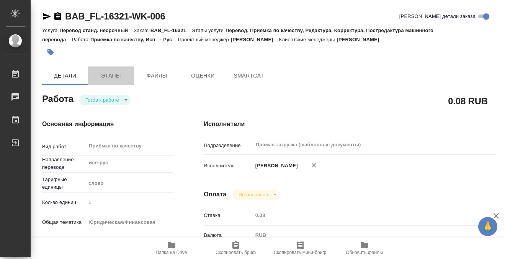
click at [108, 78] on span "Этапы" at bounding box center [111, 76] width 37 height 10
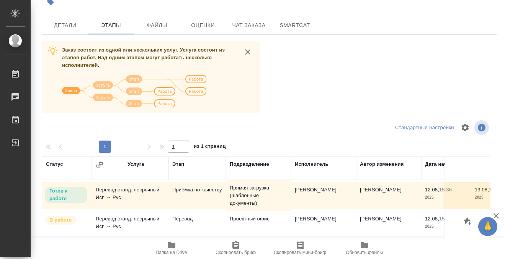
scroll to position [139, 0]
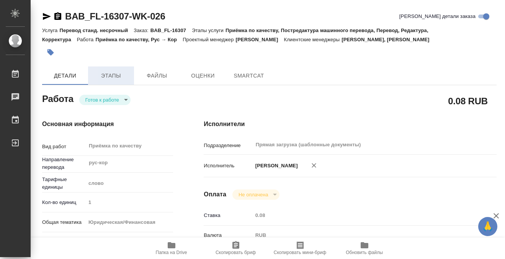
click at [121, 77] on span "Этапы" at bounding box center [111, 76] width 37 height 10
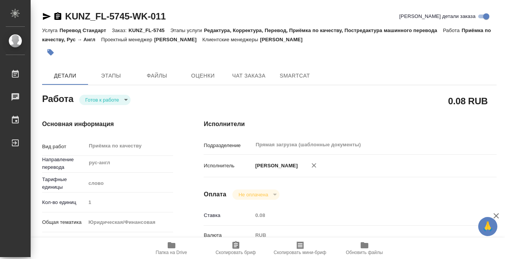
scroll to position [450, 0]
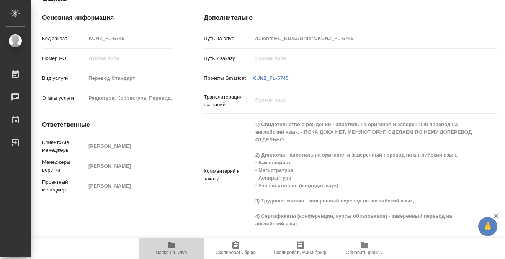
click at [170, 248] on icon "button" at bounding box center [172, 246] width 8 height 6
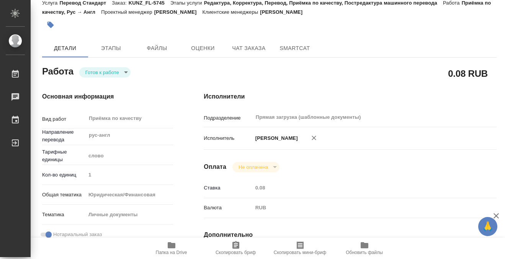
scroll to position [0, 0]
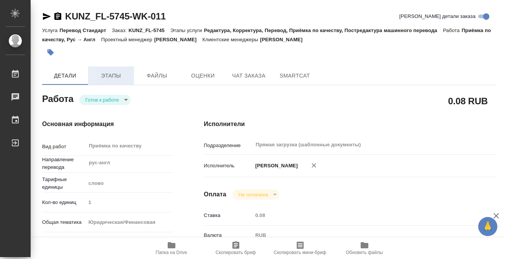
click at [110, 68] on button "Этапы" at bounding box center [111, 76] width 46 height 18
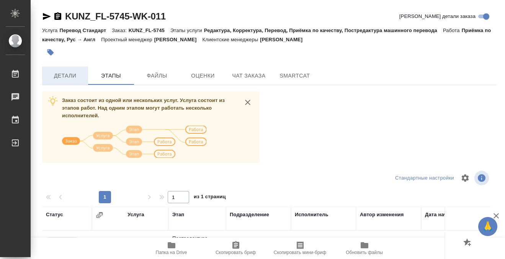
click at [68, 70] on button "Детали" at bounding box center [65, 76] width 46 height 18
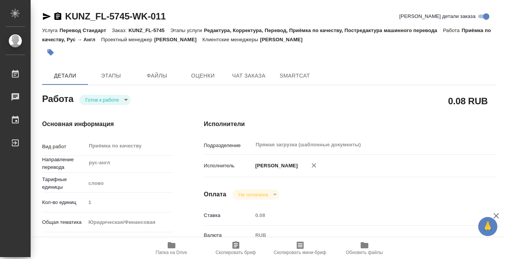
type textarea "x"
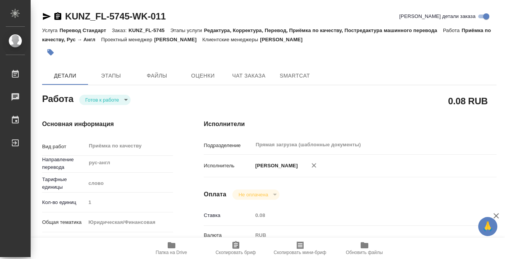
type textarea "x"
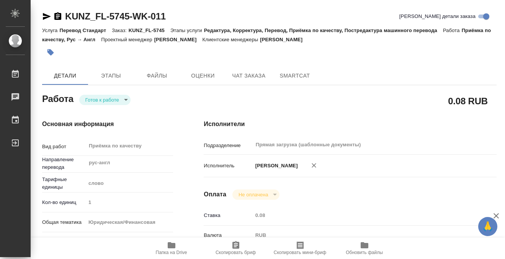
type textarea "x"
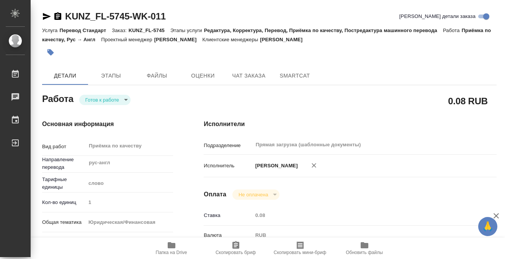
type textarea "x"
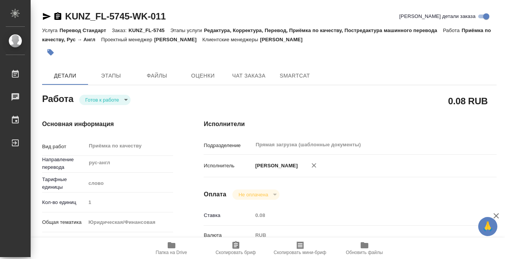
click at [49, 49] on icon "button" at bounding box center [51, 53] width 8 height 8
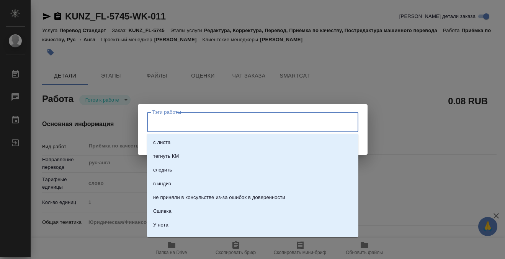
click at [206, 122] on input "Тэги работы" at bounding box center [245, 122] width 190 height 13
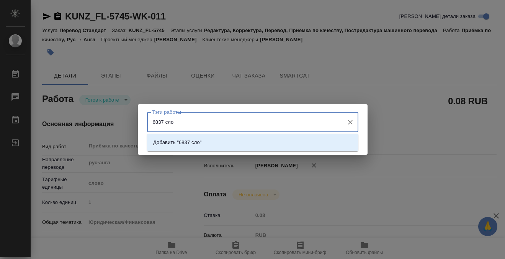
type input "6837 слов"
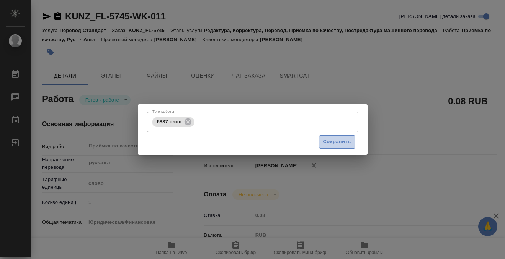
click at [342, 145] on span "Сохранить" at bounding box center [337, 142] width 28 height 9
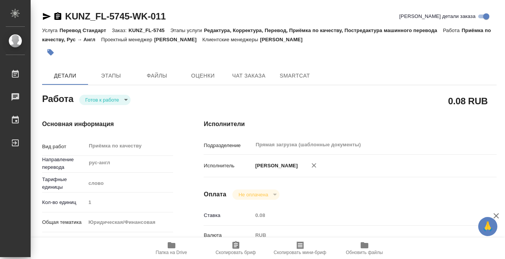
type input "readyForWork"
type textarea "Приёмка по качеству"
type textarea "x"
type input "рус-англ"
type input "5a8b1489cc6b4906c91bfd90"
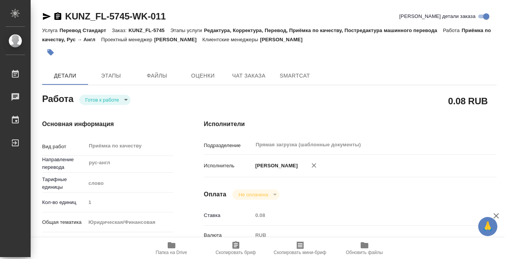
type input "1"
type input "yr-fn"
type input "5a8b8b956a9677013d343cfe"
checkbox input "true"
type input "01.08.2025 14:56"
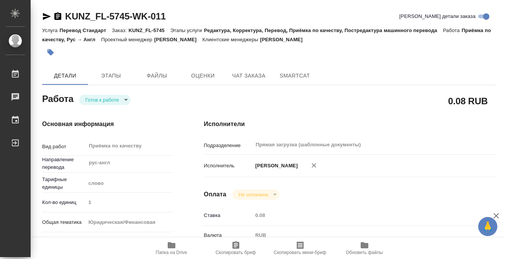
type input "13.08.2025 16:00"
type input "Прямая загрузка (шаблонные документы)"
type input "notPayed"
type input "0.08"
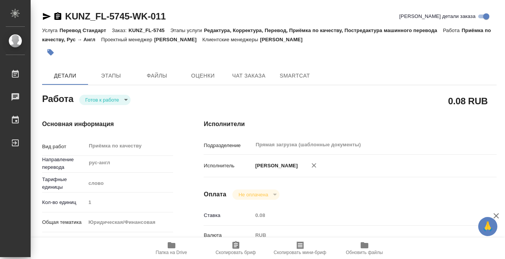
type input "RUB"
type input "[PERSON_NAME]"
type textarea "x"
type textarea "/Clients/FL_KUNZ/Orders/KUNZ_FL-5745/Corrected/KUNZ_FL-5745-WK-011"
type textarea "x"
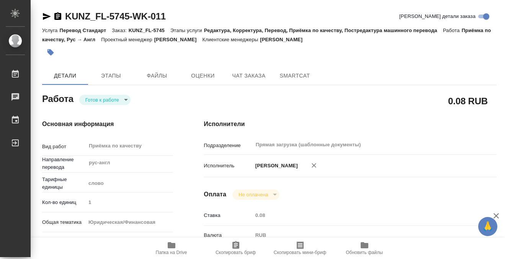
type input "KUNZ_FL-5745"
type input "Перевод Стандарт"
type input "Редактура, Корректура, Перевод, Приёмка по качеству, Постредактура машинного пе…"
type input "[PERSON_NAME]"
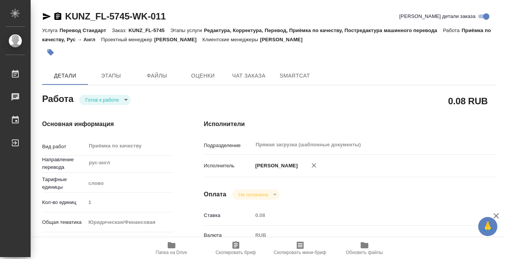
type input "/Clients/FL_KUNZ/Orders/KUNZ_FL-5745"
type textarea "x"
type textarea "1) Свидетельство о рождении - апостиль на оригинал и заверенный перевод на англ…"
type textarea "x"
click at [94, 101] on body "🙏 .cls-1 fill:#fff; AWATERA Kobzeva Elizaveta Работы 0 Чаты График Выйти KUNZ_F…" at bounding box center [252, 129] width 505 height 259
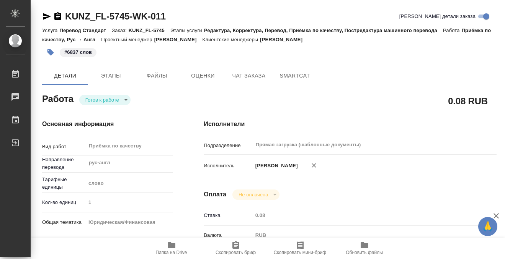
type textarea "x"
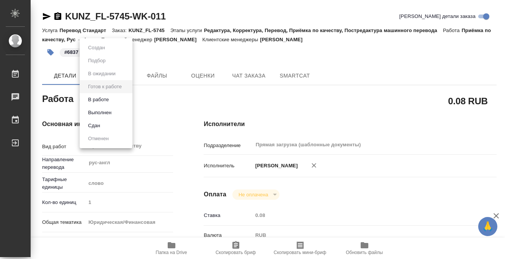
type textarea "x"
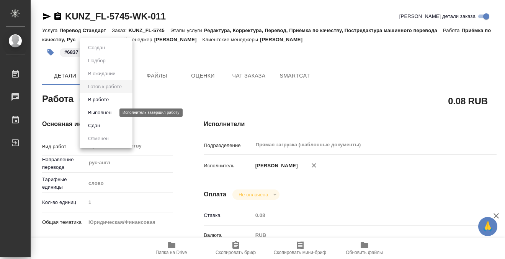
click at [102, 114] on button "Выполнен" at bounding box center [100, 113] width 28 height 8
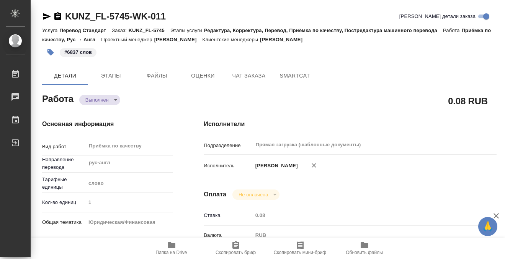
type textarea "x"
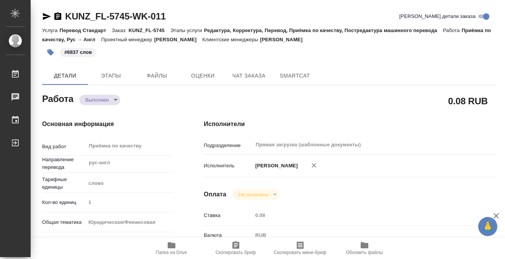
type textarea "x"
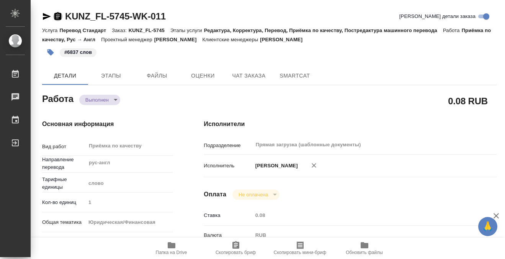
click at [59, 12] on icon "button" at bounding box center [57, 16] width 9 height 9
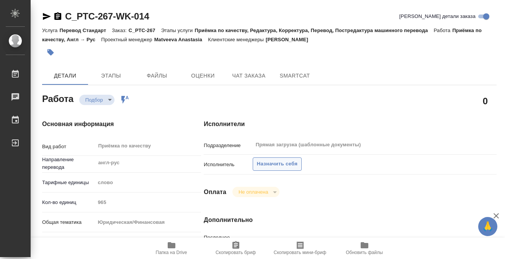
click at [279, 162] on span "Назначить себя" at bounding box center [277, 164] width 41 height 9
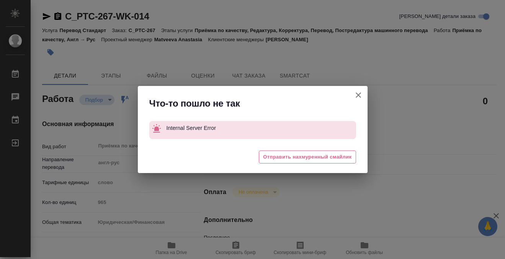
click at [354, 98] on icon "button" at bounding box center [358, 95] width 9 height 9
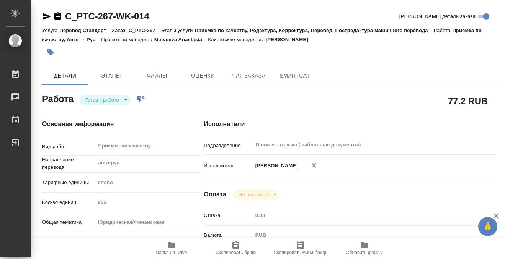
scroll to position [140, 0]
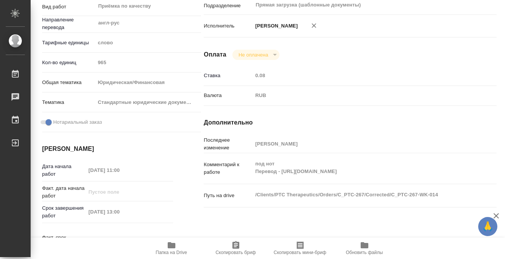
click at [169, 249] on icon "button" at bounding box center [171, 245] width 9 height 9
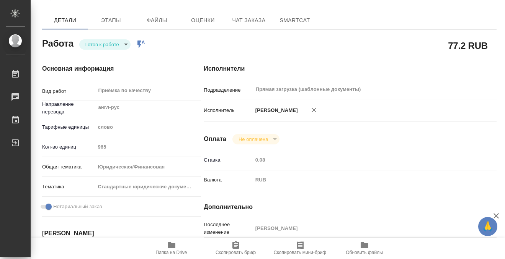
scroll to position [0, 0]
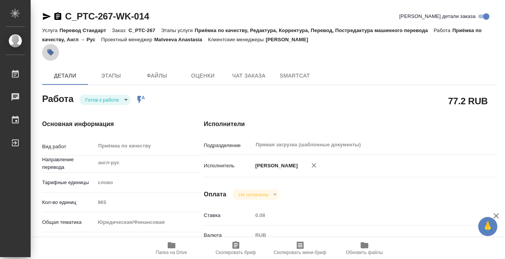
click at [50, 51] on icon "button" at bounding box center [50, 52] width 7 height 7
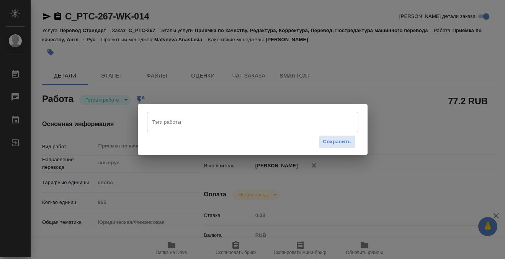
click at [209, 124] on input "Тэги работы" at bounding box center [245, 122] width 190 height 13
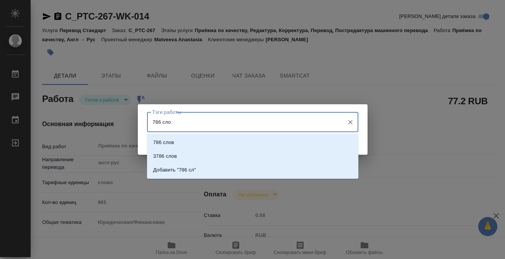
type input "786 слов"
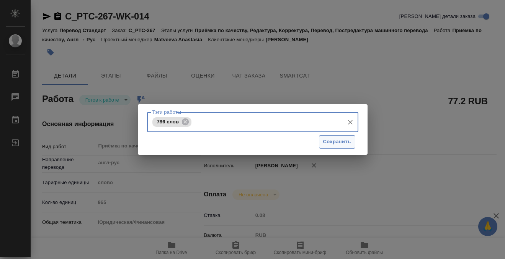
click at [349, 140] on span "Сохранить" at bounding box center [337, 142] width 28 height 9
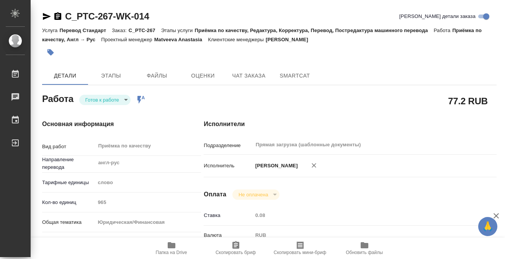
type input "readyForWork"
type input "англ-рус"
type input "5a8b1489cc6b4906c91bfd90"
type input "965"
type input "yr-fn"
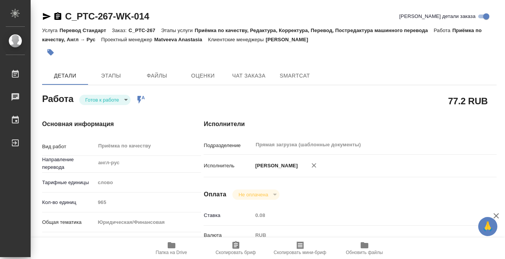
type input "5f647205b73bc97568ca66bf"
checkbox input "true"
type input "13.08.2025 11:00"
type input "13.08.2025 13:00"
type input "13.08.2025 14:00"
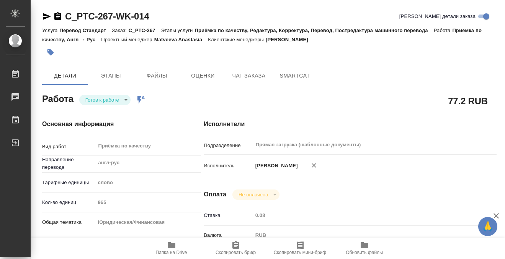
type input "Прямая загрузка (шаблонные документы)"
type input "notPayed"
type input "0.08"
type input "RUB"
type input "[PERSON_NAME]"
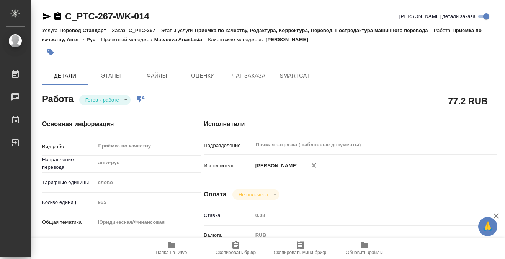
type input "C_PTC-267"
type input "Перевод Стандарт"
type input "Приёмка по качеству, Редактура, Корректура, Перевод, Постредактура машинного пе…"
type input "[PERSON_NAME]"
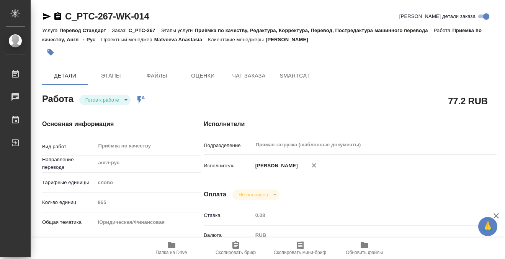
type input "/Clients/PTC Therapeutics/Orders/C_PTC-267"
click at [101, 101] on body "🙏 .cls-1 fill:#fff; AWATERA Kobzeva Elizaveta Работы 0 Чаты График Выйти C_PTC-…" at bounding box center [252, 129] width 505 height 259
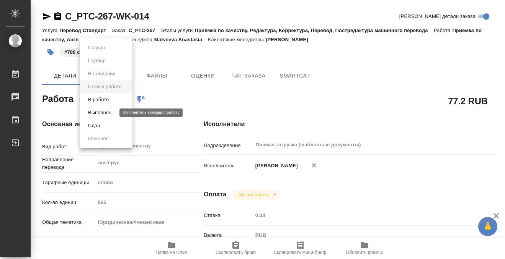
click at [101, 113] on button "Выполнен" at bounding box center [100, 113] width 28 height 8
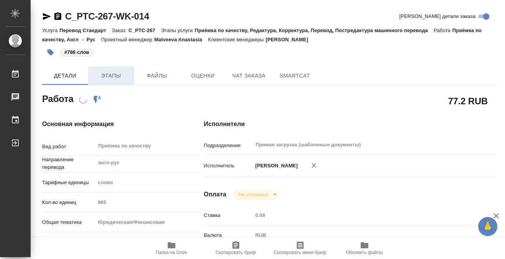
click at [112, 80] on span "Этапы" at bounding box center [111, 76] width 37 height 10
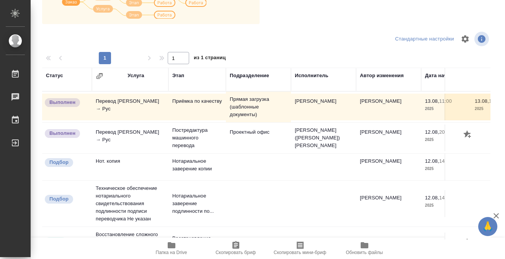
scroll to position [26, 0]
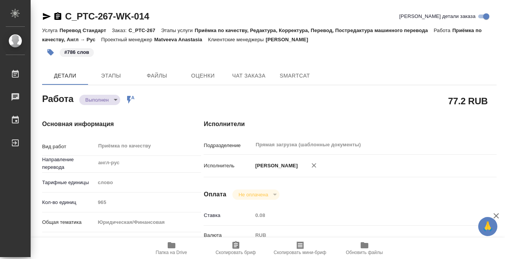
type textarea "x"
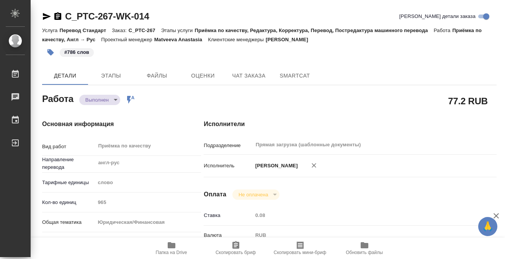
type textarea "x"
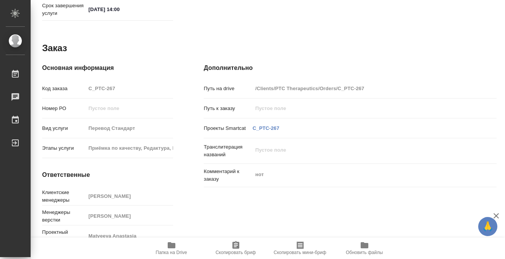
type textarea "x"
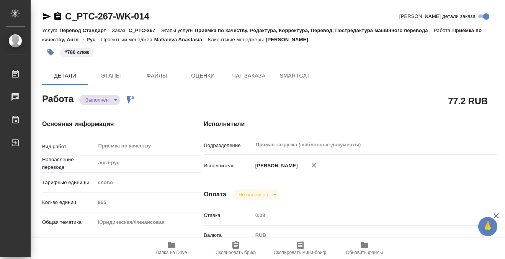
click at [56, 21] on div "C_PTC-267-WK-014" at bounding box center [95, 16] width 107 height 12
click at [58, 18] on icon "button" at bounding box center [57, 16] width 7 height 8
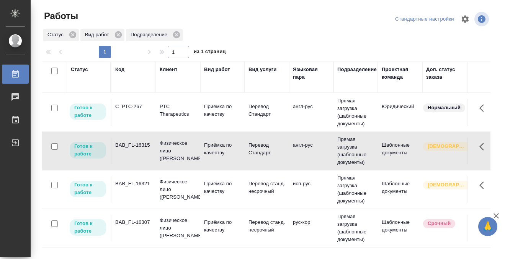
click at [121, 126] on td "BAB_FL-16315" at bounding box center [133, 112] width 44 height 27
click at [145, 126] on td "BAB_FL-16307" at bounding box center [133, 112] width 44 height 27
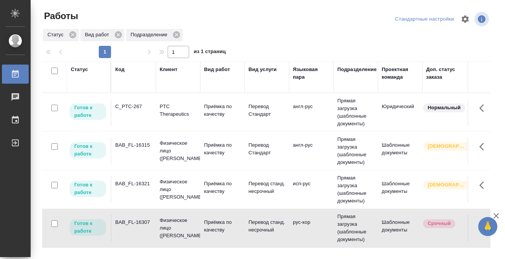
click at [145, 126] on td "BAB_FL-16307" at bounding box center [133, 112] width 44 height 27
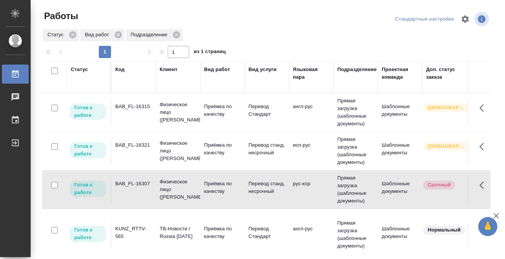
click at [80, 68] on div "Статус" at bounding box center [79, 70] width 17 height 8
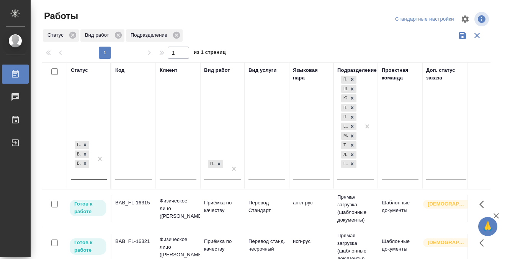
click at [95, 175] on div at bounding box center [100, 159] width 14 height 39
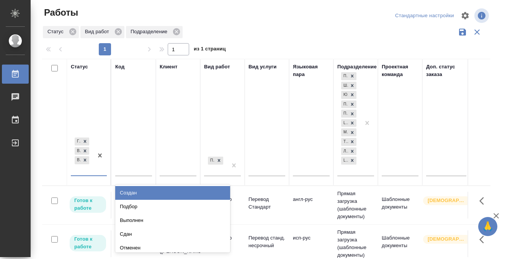
scroll to position [4, 0]
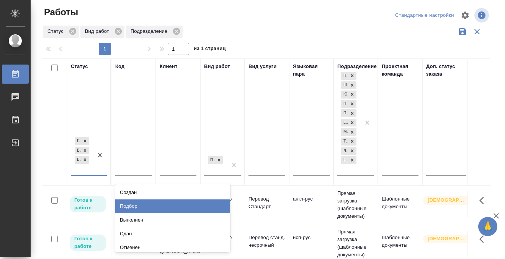
click at [131, 204] on div "Подбор" at bounding box center [172, 207] width 115 height 14
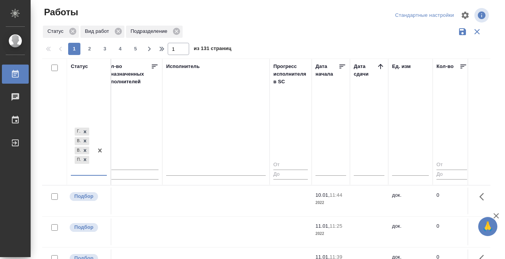
scroll to position [0, 461]
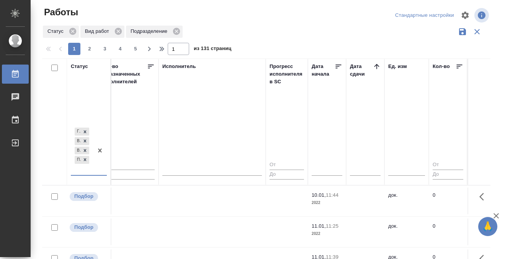
click at [374, 65] on icon at bounding box center [377, 67] width 8 height 8
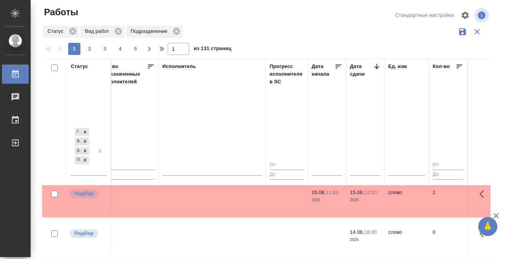
scroll to position [96, 461]
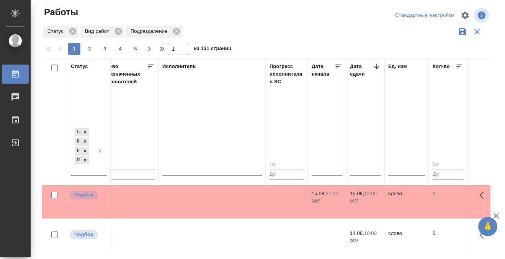
click at [269, 123] on td at bounding box center [287, 109] width 42 height 27
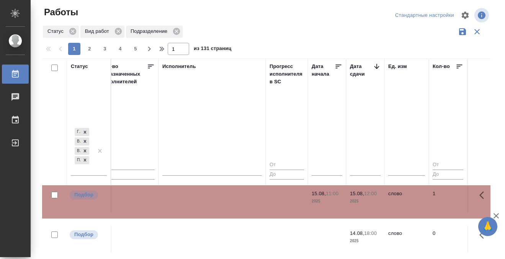
click at [197, 123] on td at bounding box center [211, 109] width 107 height 27
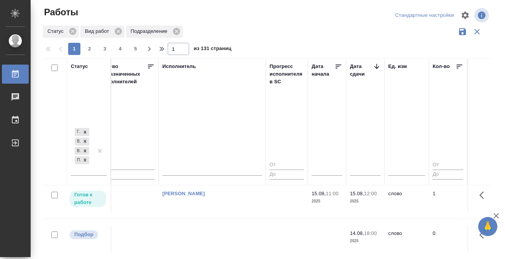
scroll to position [174, 461]
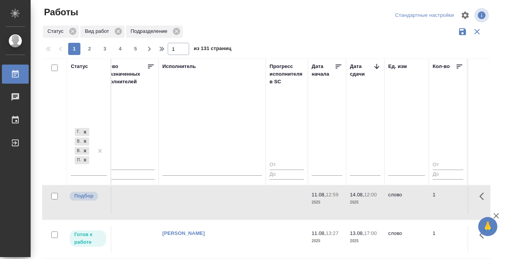
click at [200, 44] on td at bounding box center [211, 30] width 107 height 27
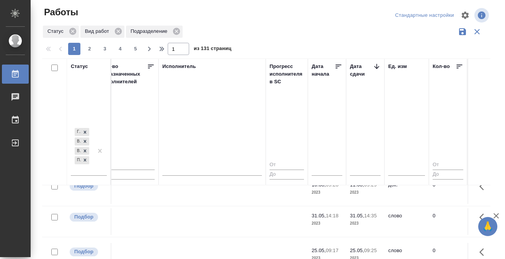
click at [19, 72] on icon at bounding box center [15, 74] width 9 height 9
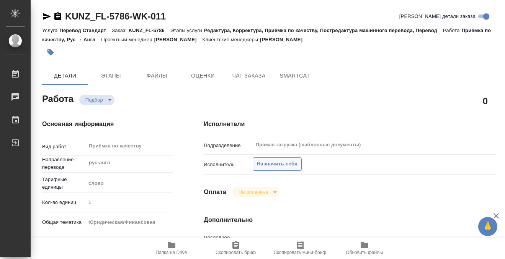
click at [283, 164] on span "Назначить себя" at bounding box center [277, 164] width 41 height 9
click at [292, 161] on span "Назначить себя" at bounding box center [277, 164] width 41 height 9
